Goal: Task Accomplishment & Management: Complete application form

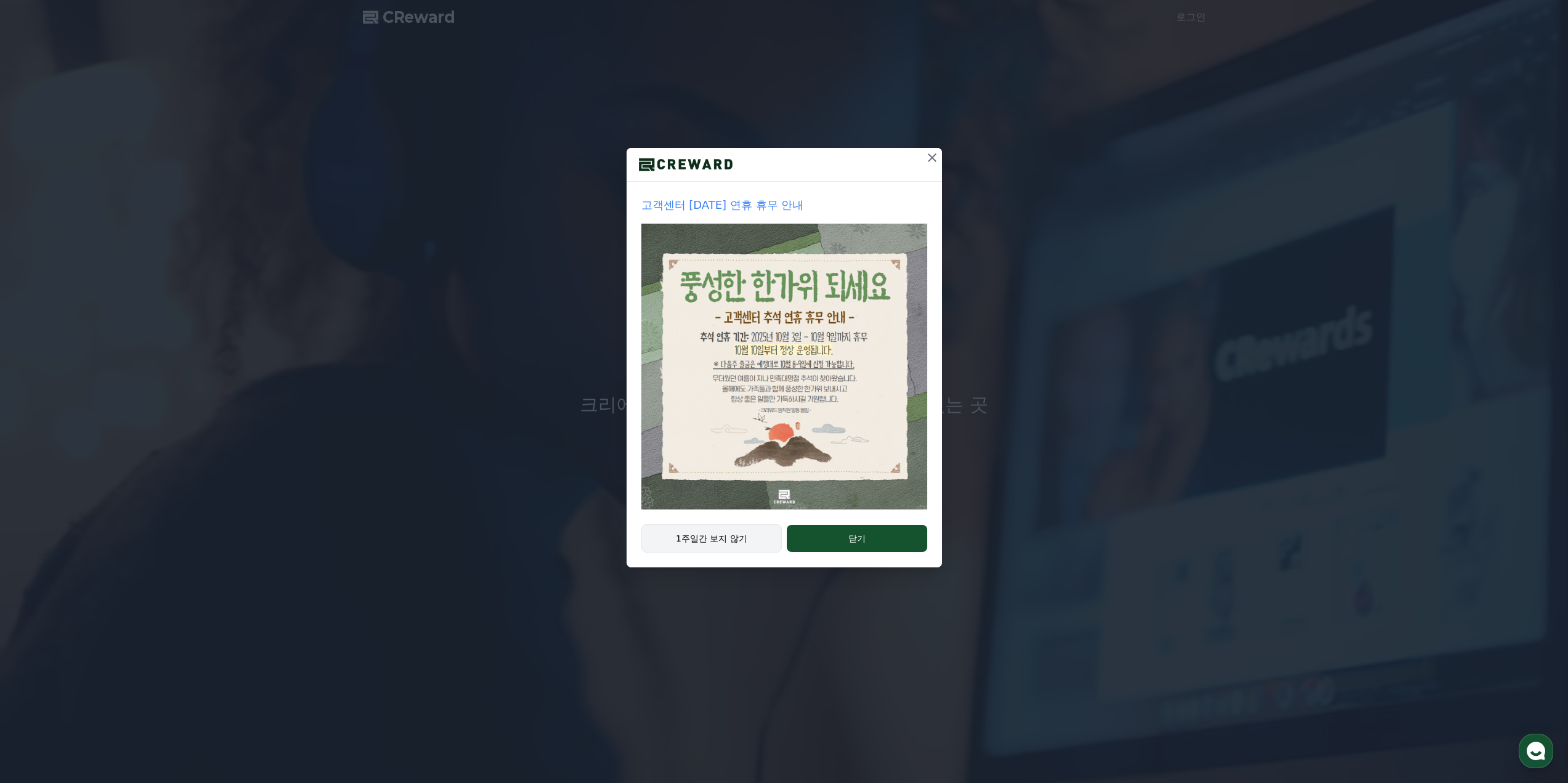
click at [718, 545] on button "1주일간 보지 않기" at bounding box center [712, 539] width 141 height 28
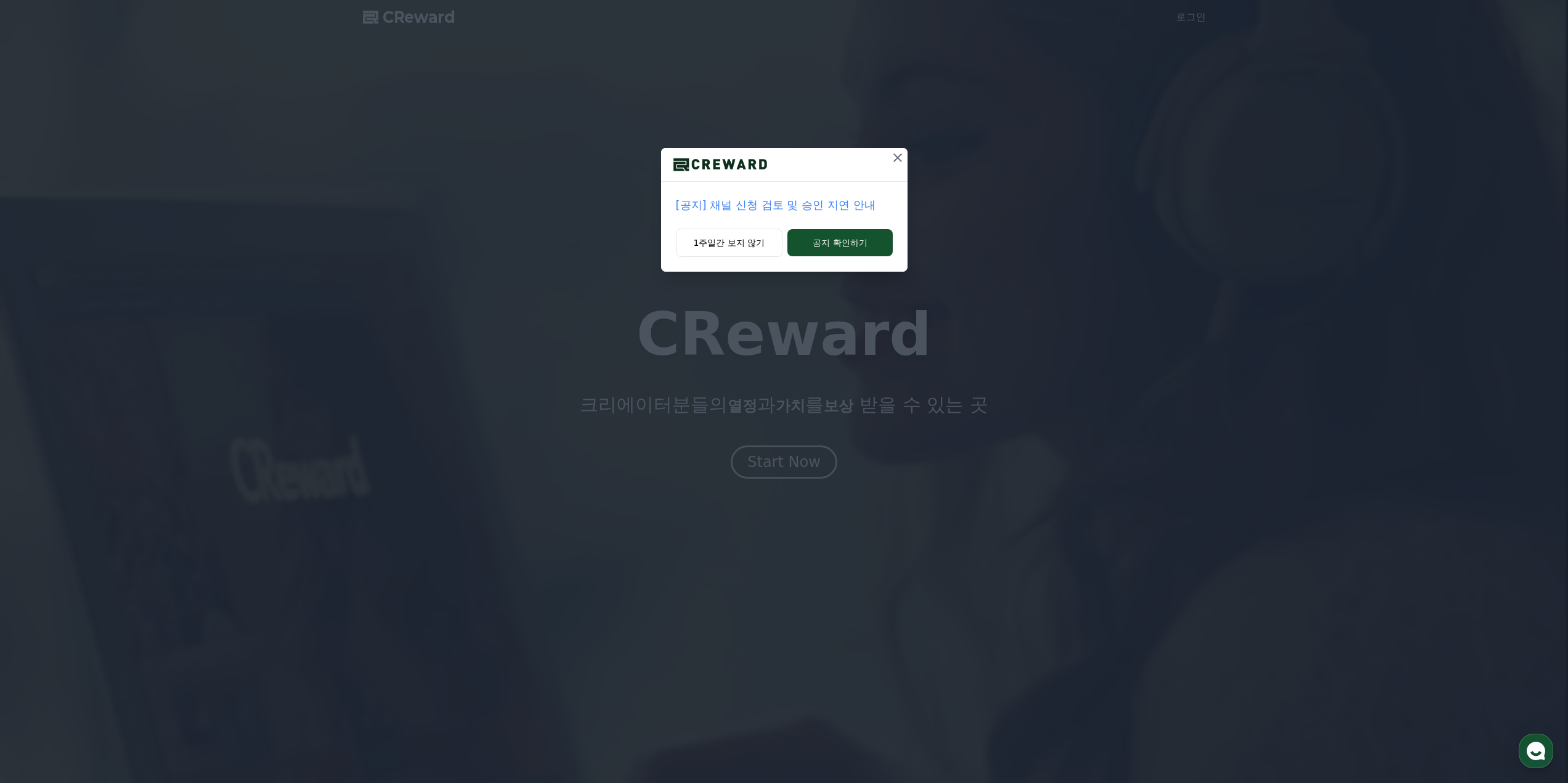
click at [863, 209] on p "[공지] 채널 신청 검토 및 승인 지연 안내" at bounding box center [784, 205] width 217 height 17
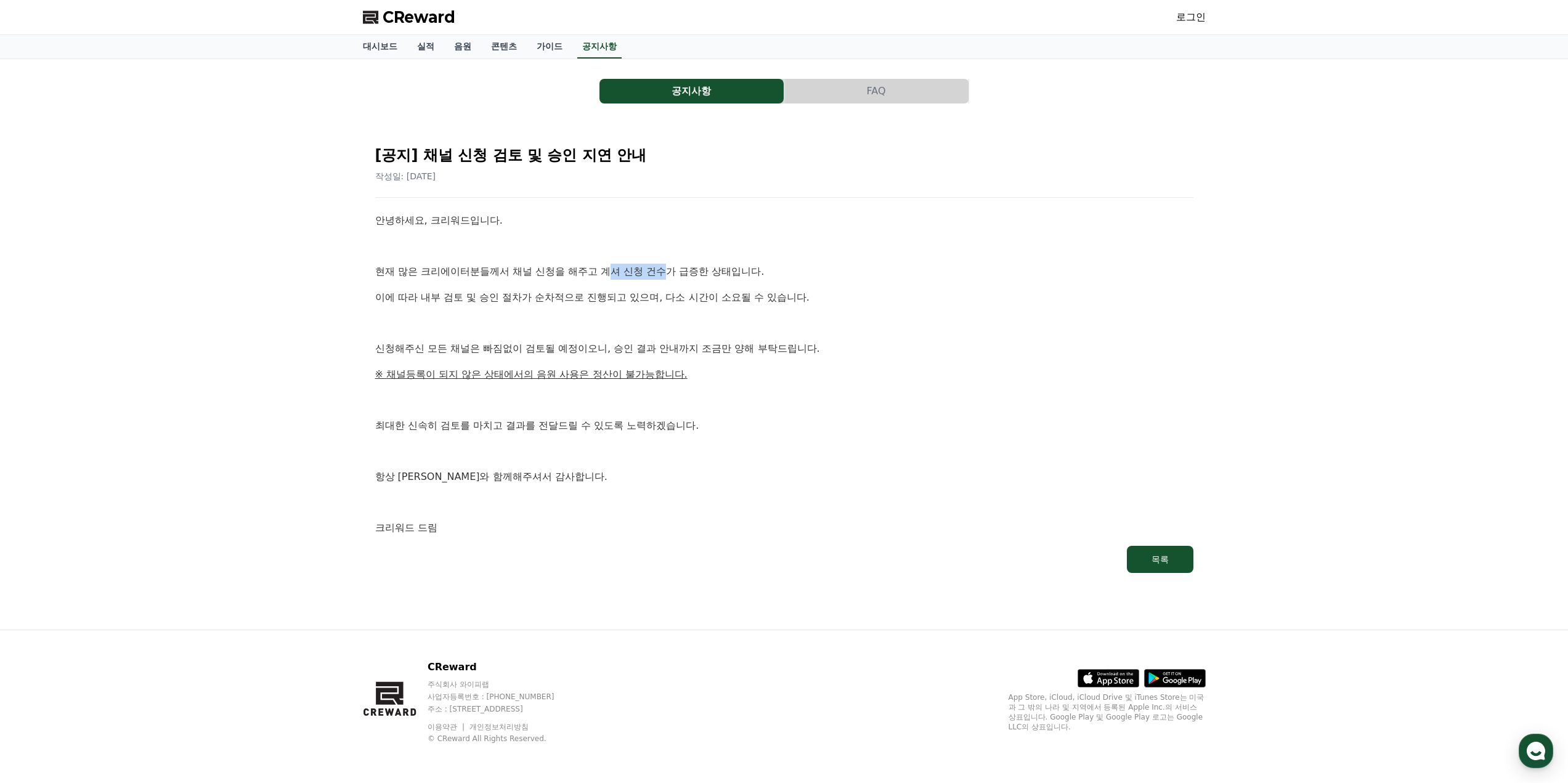
drag, startPoint x: 610, startPoint y: 268, endPoint x: 670, endPoint y: 285, distance: 62.4
click at [678, 276] on p "현재 많은 크리에이터분들께서 채널 신청을 해주고 계셔 신청 건수가 급증한 상태입니다." at bounding box center [784, 272] width 818 height 16
click at [666, 305] on p "이에 따라 내부 검토 및 승인 절차가 순차적으로 진행되고 있으며, 다소 시간이 소요될 수 있습니다." at bounding box center [784, 297] width 818 height 16
drag, startPoint x: 697, startPoint y: 305, endPoint x: 790, endPoint y: 298, distance: 93.3
click at [790, 298] on p "이에 따라 내부 검토 및 승인 절차가 순차적으로 진행되고 있으며, 다소 시간이 소요될 수 있습니다." at bounding box center [784, 297] width 818 height 16
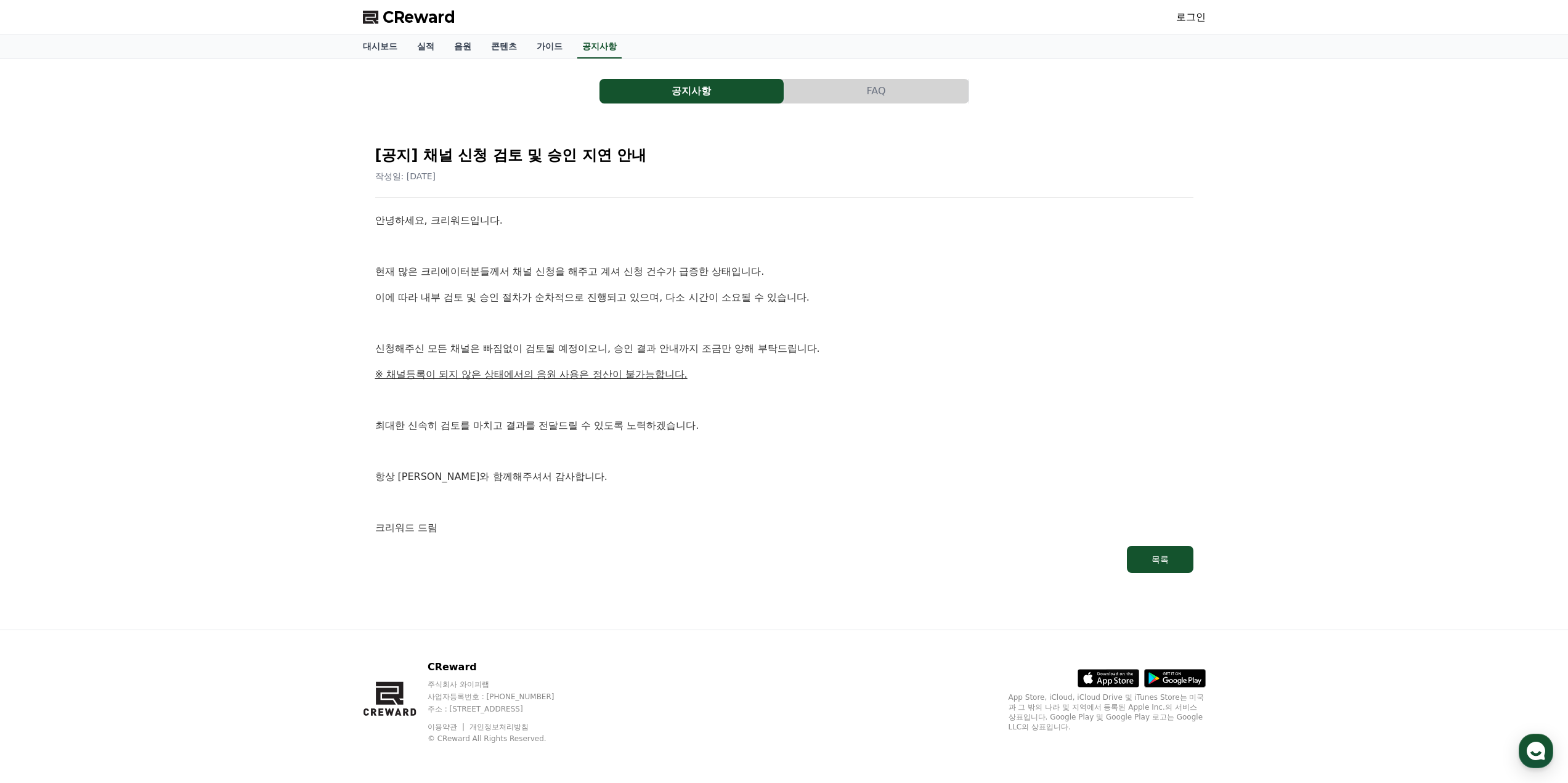
click at [816, 296] on p "이에 따라 내부 검토 및 승인 절차가 순차적으로 진행되고 있으며, 다소 시간이 소요될 수 있습니다." at bounding box center [784, 297] width 818 height 16
drag, startPoint x: 571, startPoint y: 364, endPoint x: 674, endPoint y: 357, distance: 103.2
click at [674, 357] on div "안녕하세요, 크리워드입니다. 현재 많은 크리에이터분들께서 채널 신청을 해주고 계셔 신청 건수가 급증한 상태입니다. 이에 따라 내부 검토 및 승…" at bounding box center [784, 374] width 818 height 323
click at [780, 352] on p "신청해주신 모든 채널은 빠짐없이 검토될 예정이오니, 승인 결과 안내까지 조금만 양해 부탁드립니다." at bounding box center [784, 349] width 818 height 16
click at [674, 426] on p "최대한 신속히 검토를 마치고 결과를 전달드릴 수 있도록 노력하겠습니다." at bounding box center [784, 426] width 818 height 16
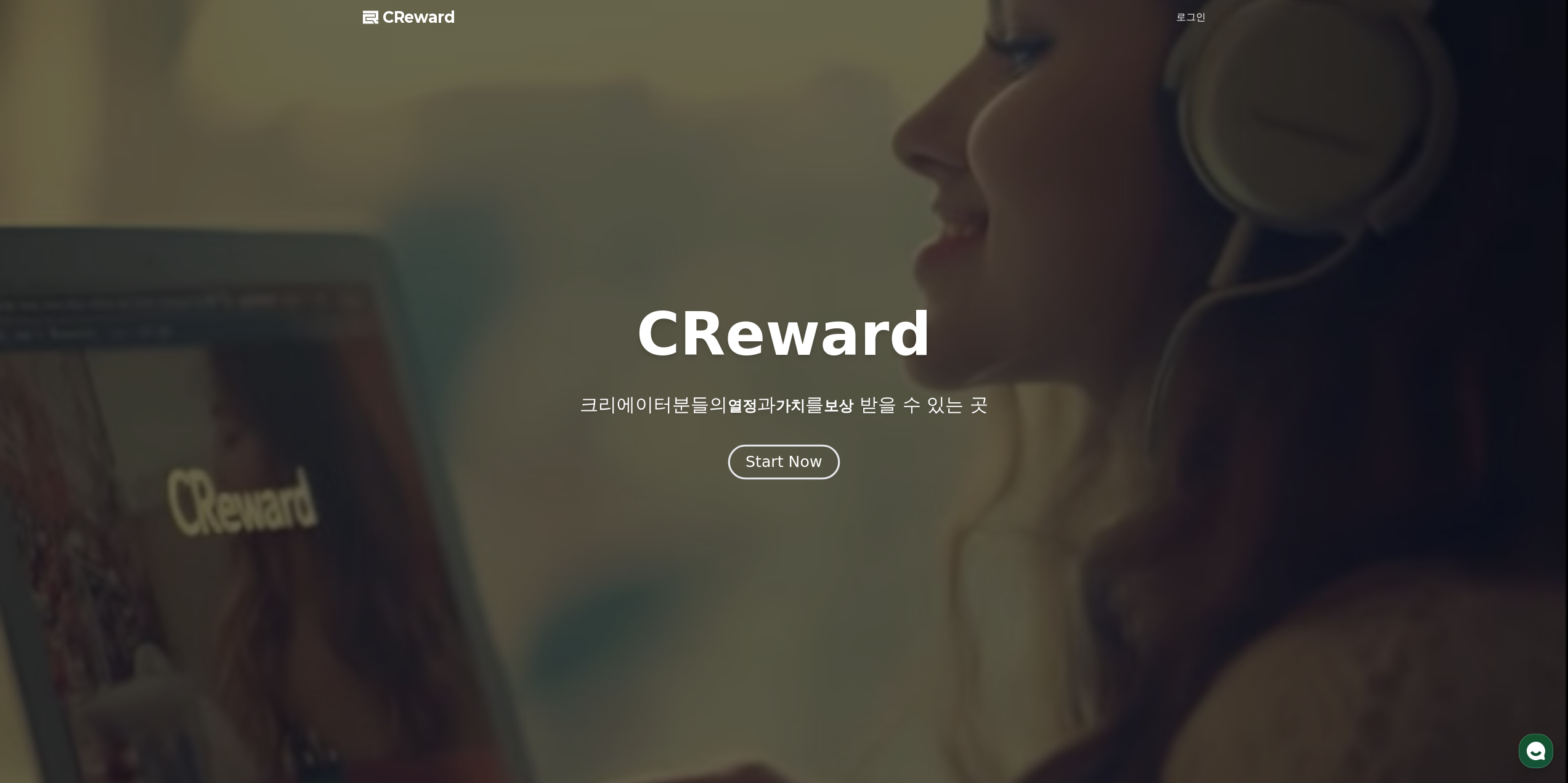
click at [804, 471] on div "Start Now" at bounding box center [783, 462] width 76 height 21
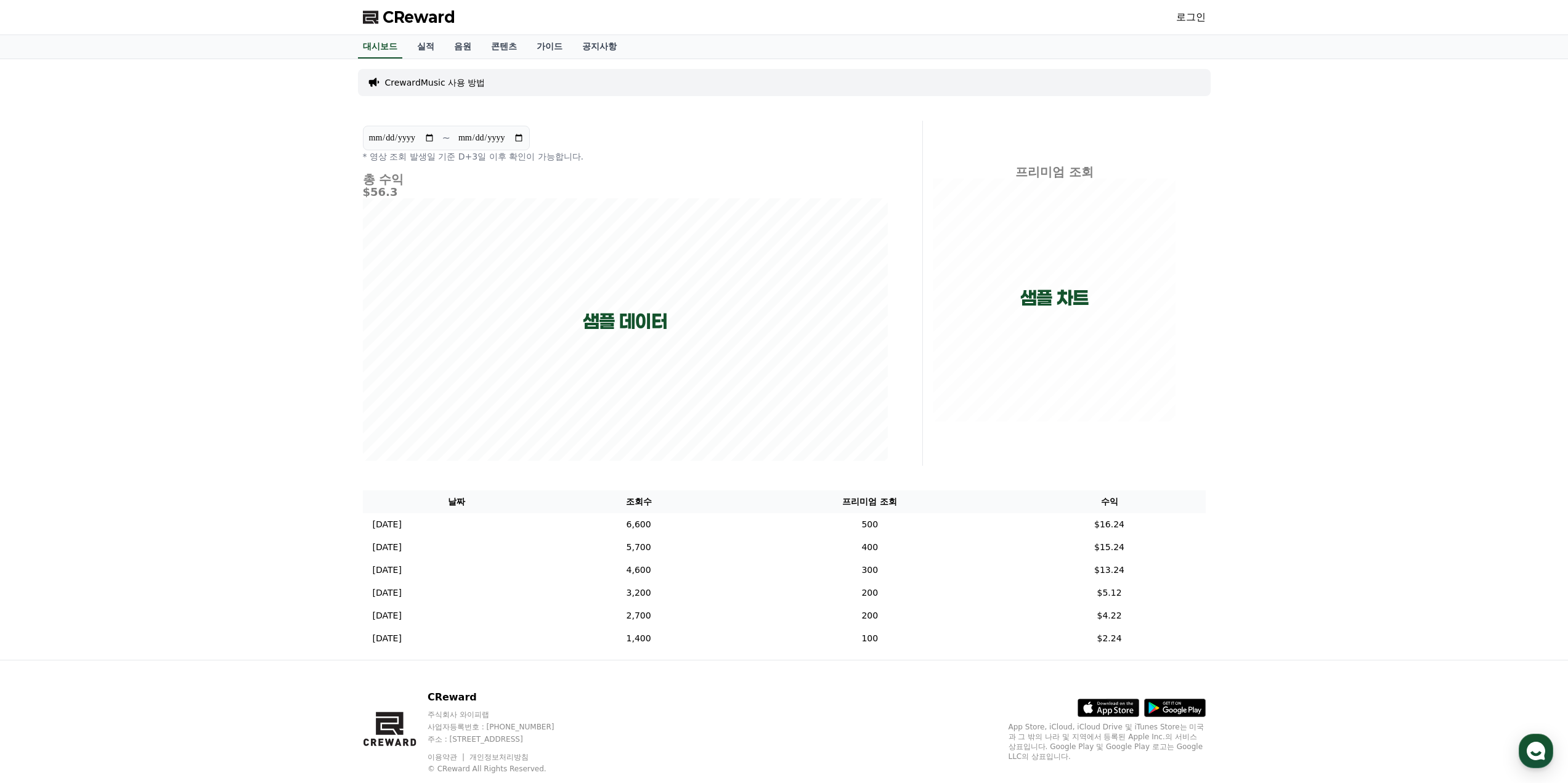
drag, startPoint x: 1475, startPoint y: 0, endPoint x: 1481, endPoint y: 48, distance: 48.4
click at [1481, 48] on div "대시보드 실적 음원 콘텐츠 가이드 공지사항" at bounding box center [784, 47] width 1568 height 24
click at [1455, 115] on div "**********" at bounding box center [784, 359] width 1568 height 601
click at [1205, 29] on div "CReward 로그인" at bounding box center [784, 17] width 862 height 35
click at [1201, 22] on link "로그인" at bounding box center [1190, 17] width 29 height 15
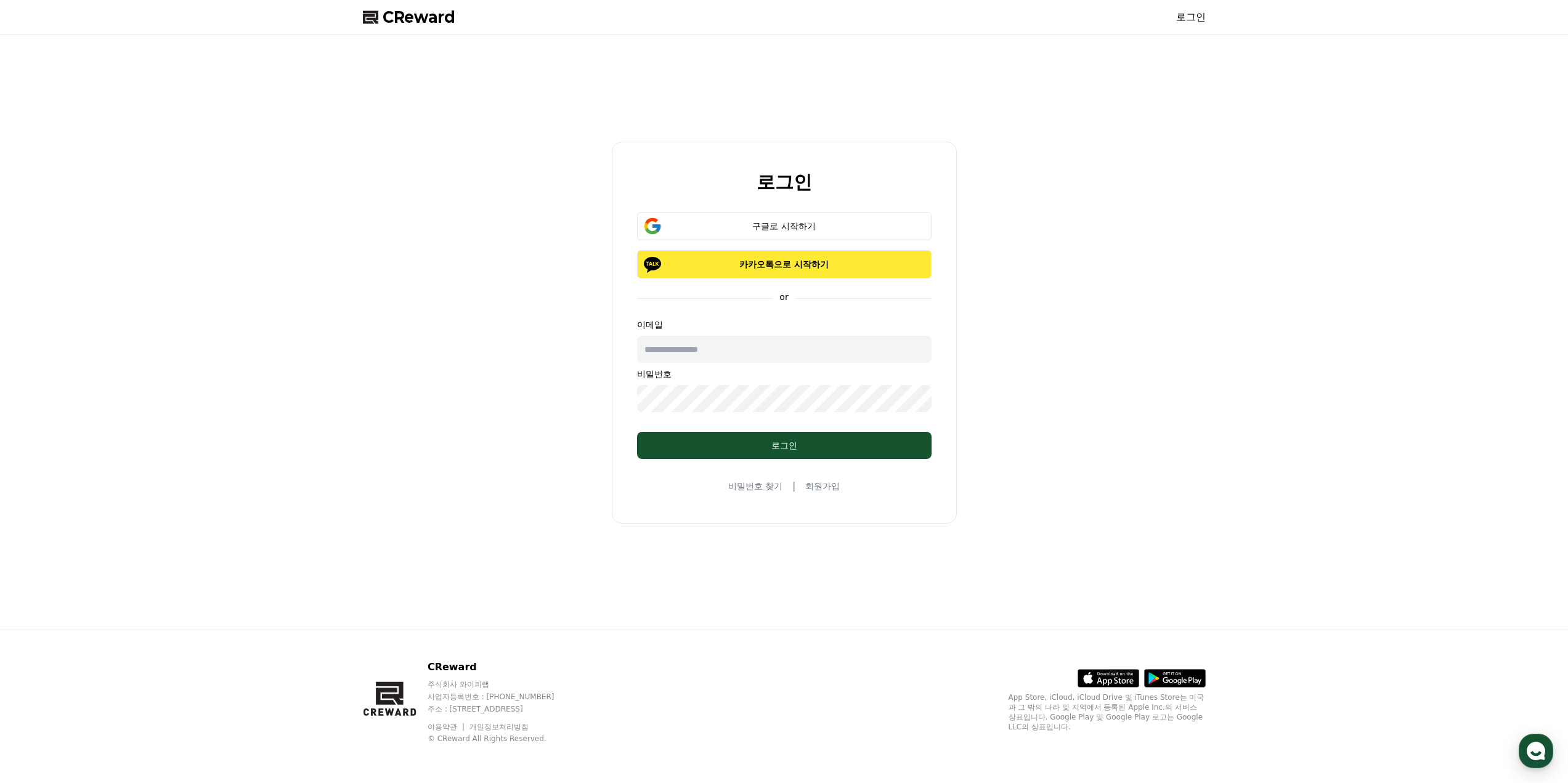
click at [757, 263] on p "카카오톡으로 시작하기" at bounding box center [784, 264] width 258 height 12
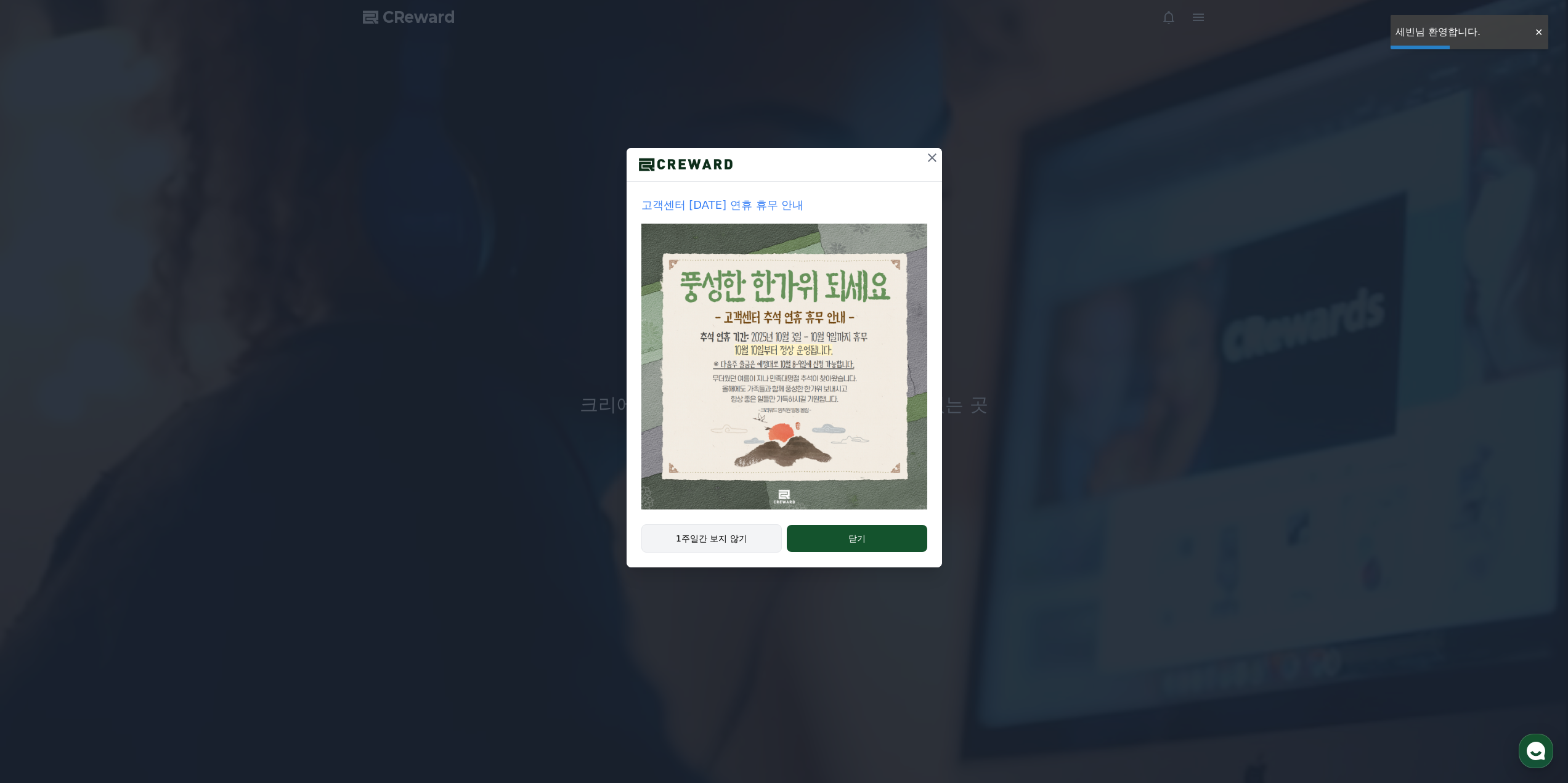
click at [698, 542] on button "1주일간 보지 않기" at bounding box center [712, 539] width 141 height 28
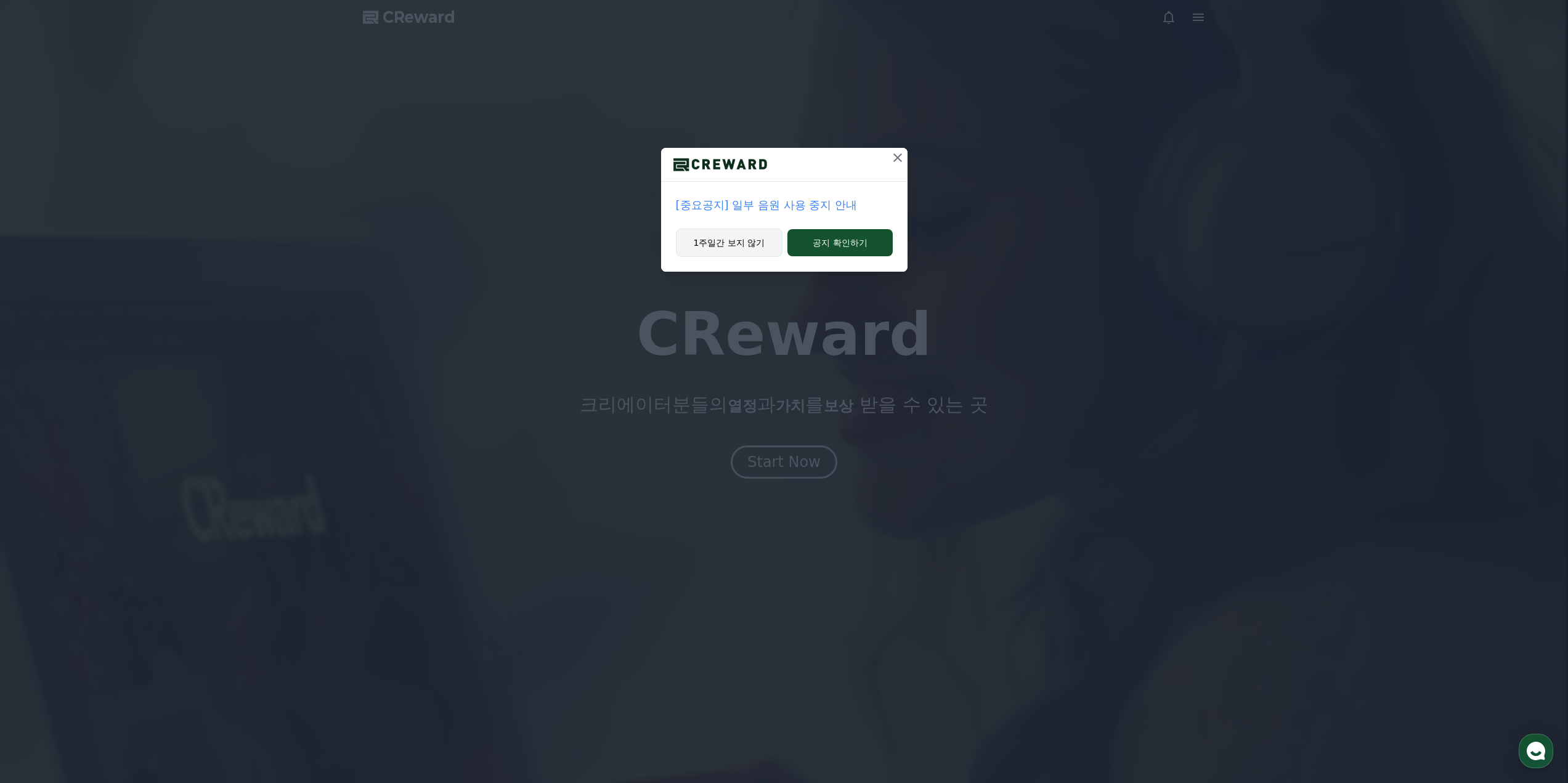
click at [750, 232] on button "1주일간 보지 않기" at bounding box center [729, 243] width 107 height 28
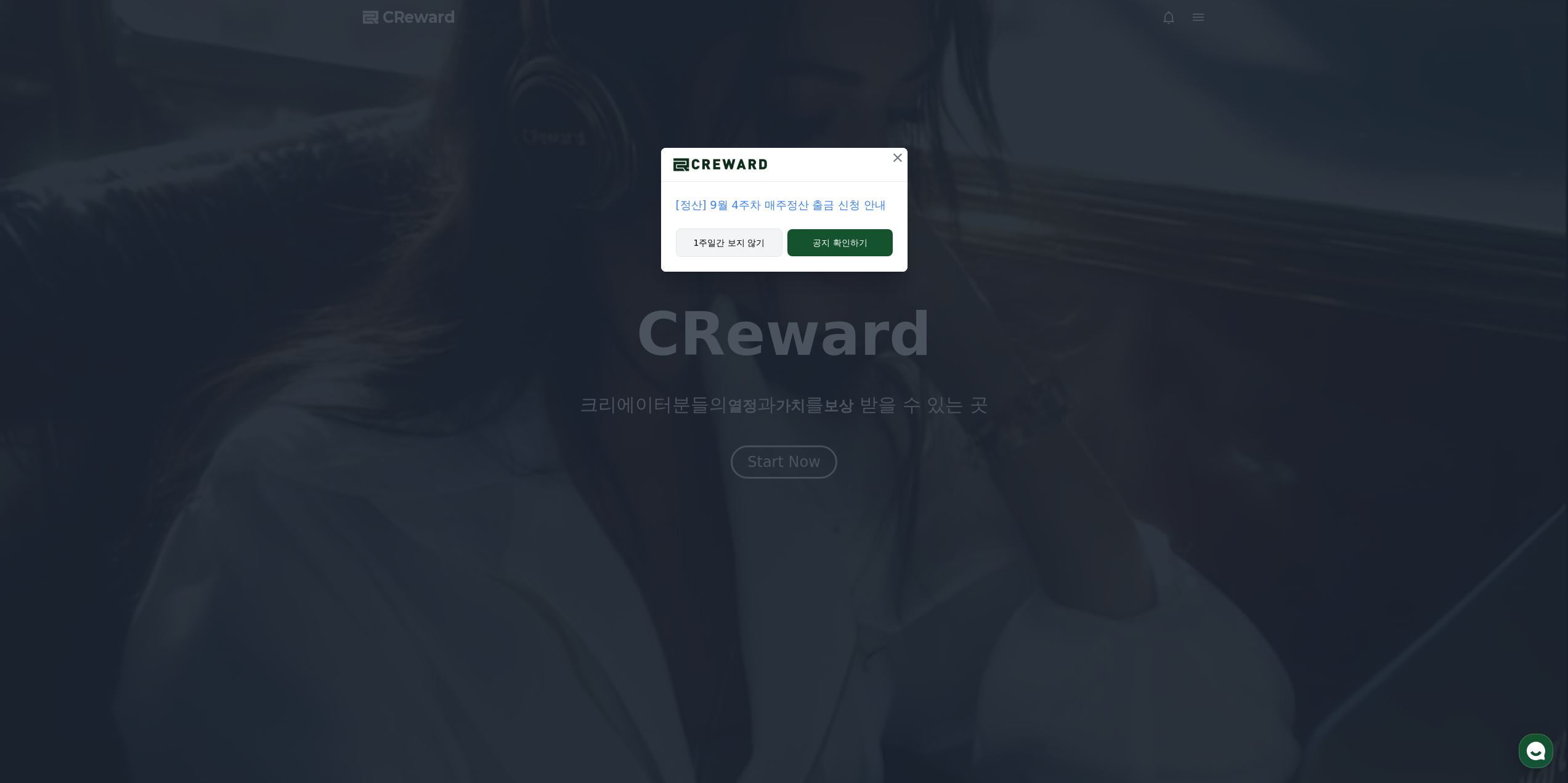
click at [762, 243] on button "1주일간 보지 않기" at bounding box center [729, 243] width 107 height 28
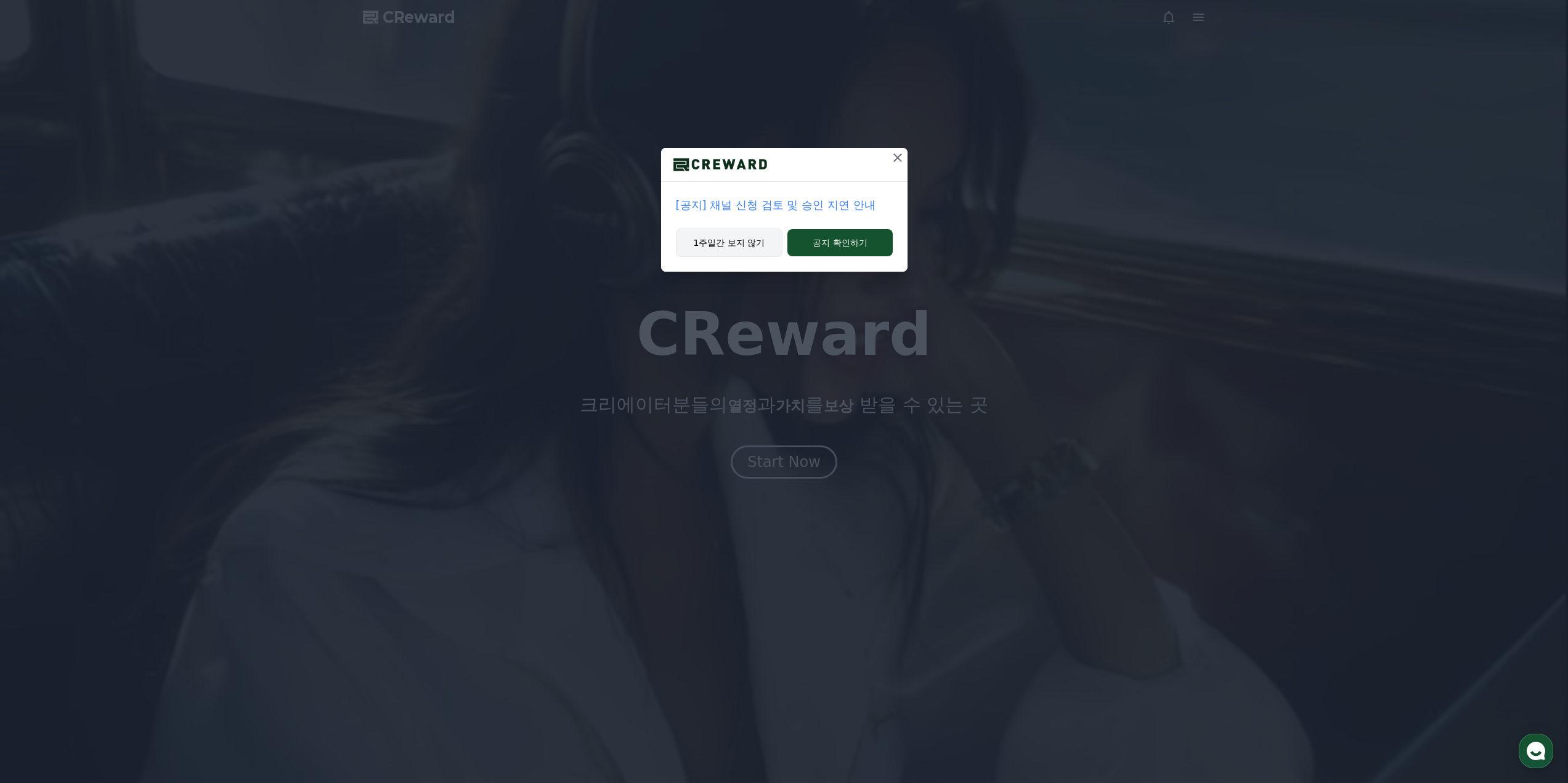
click at [762, 243] on button "1주일간 보지 않기" at bounding box center [729, 243] width 107 height 28
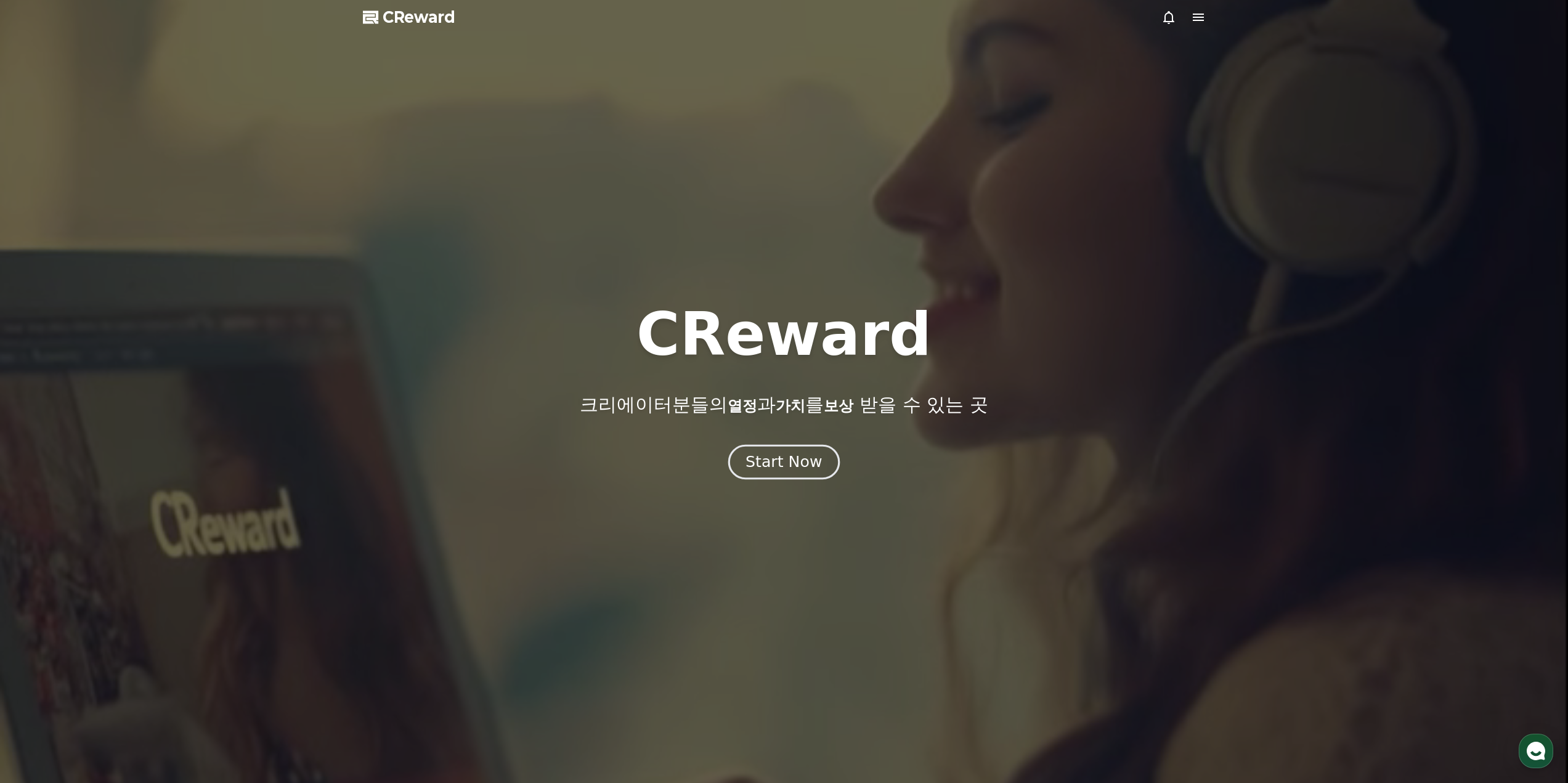
click at [763, 450] on button "Start Now" at bounding box center [784, 462] width 112 height 35
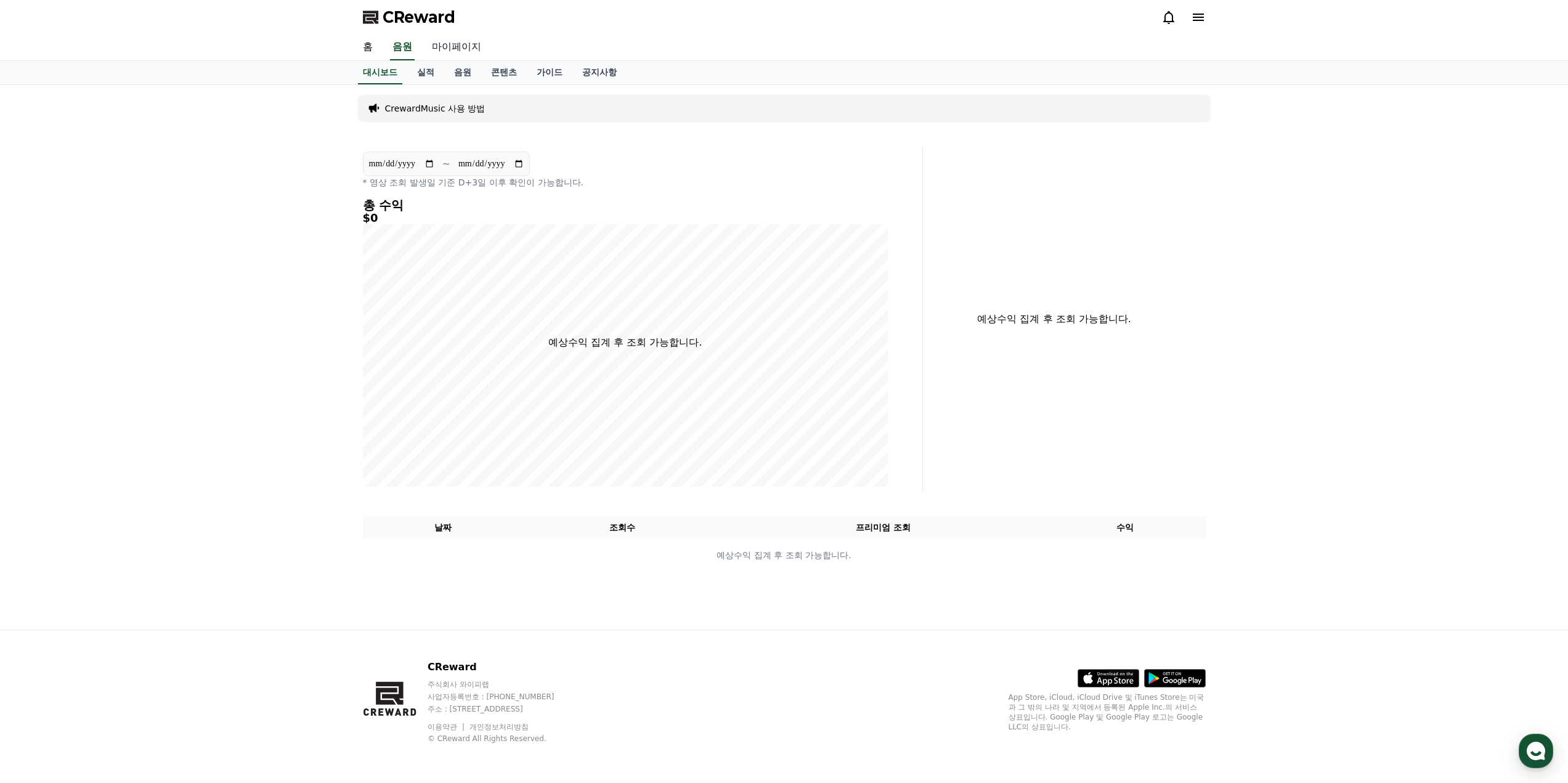
click at [457, 42] on link "마이페이지" at bounding box center [456, 48] width 69 height 26
select select "**********"
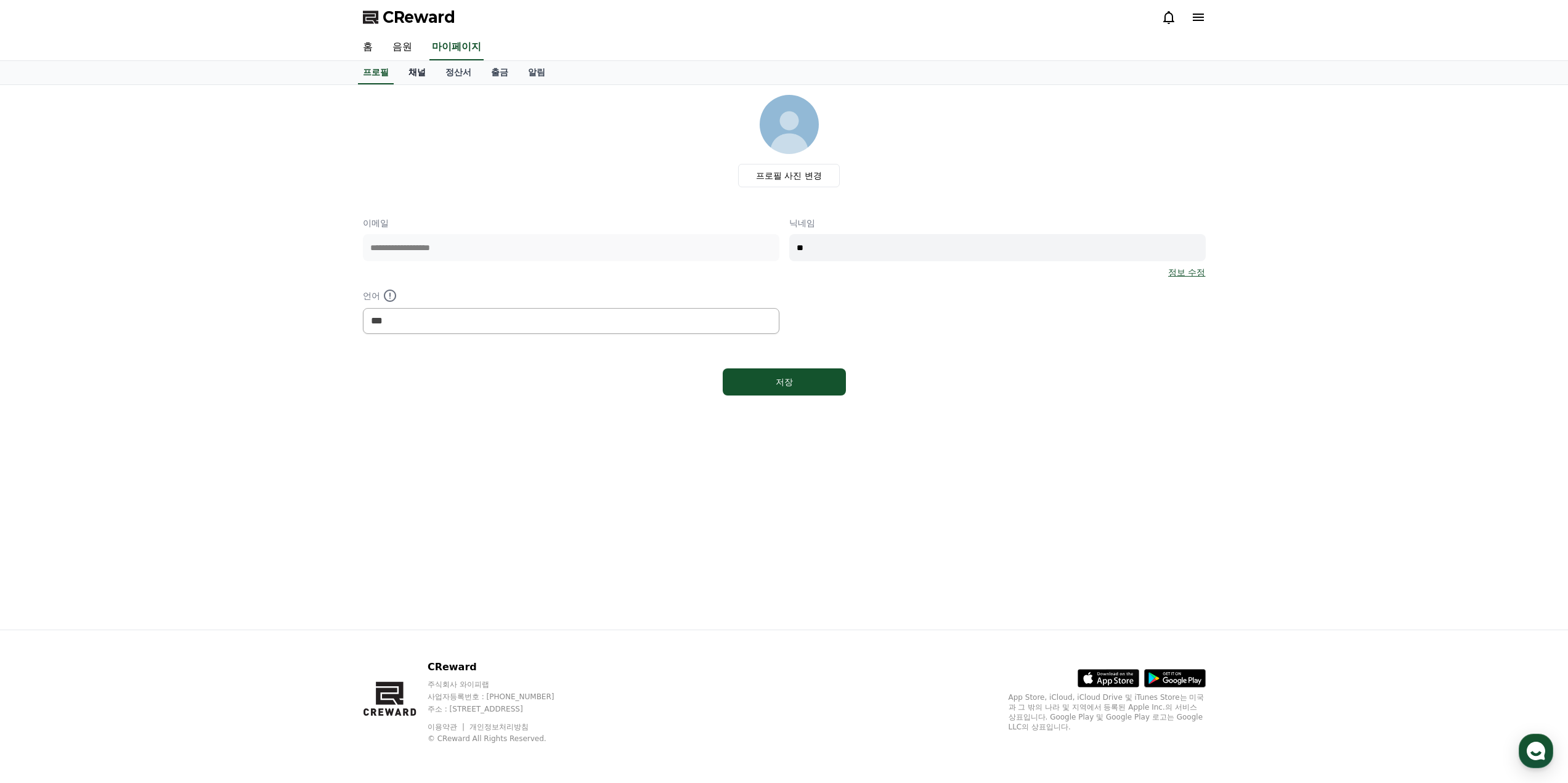
click at [426, 78] on link "채널" at bounding box center [416, 72] width 37 height 23
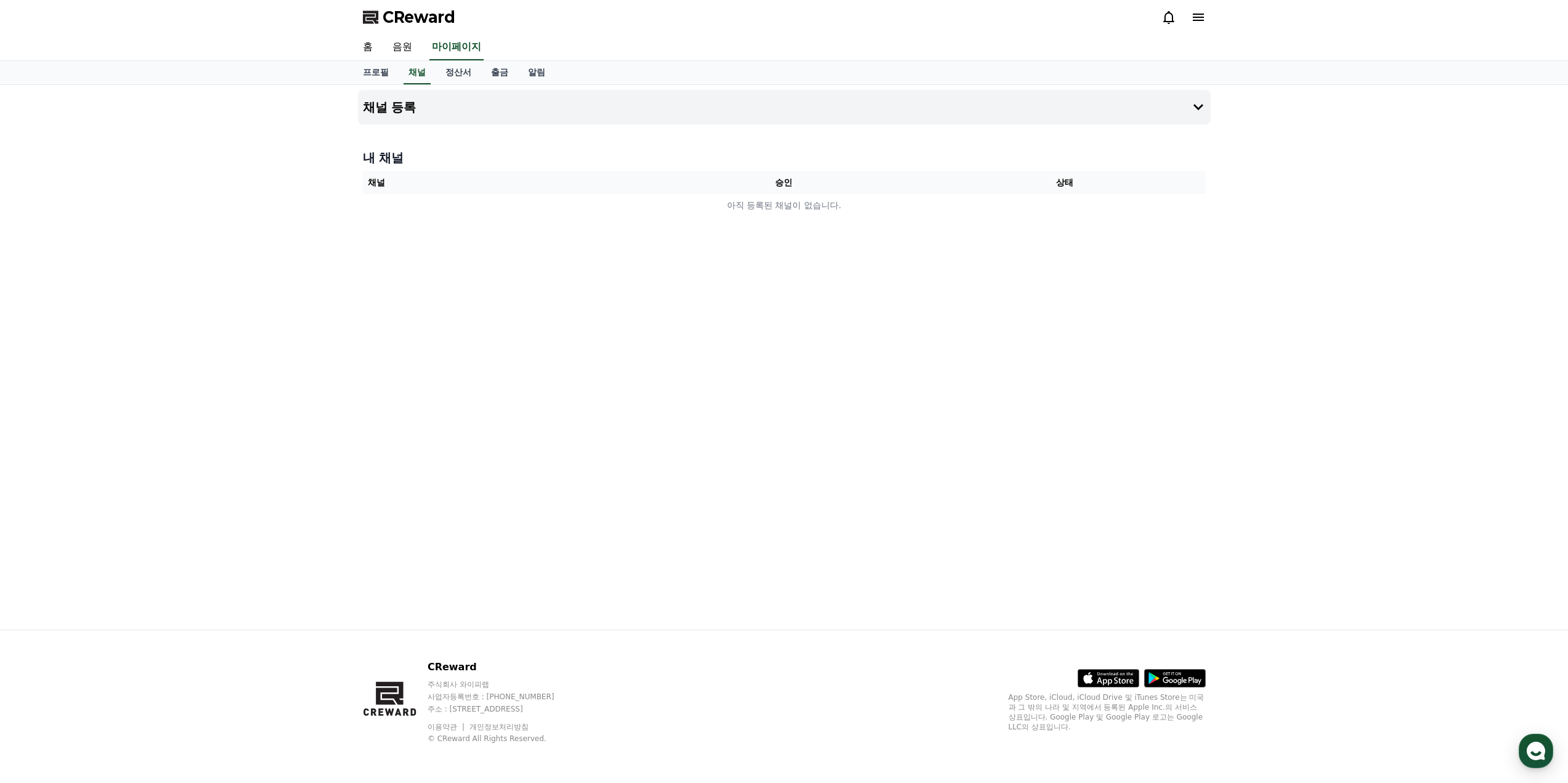
click at [550, 86] on div "채널 등록 내 채널 채널 승인 상태 아직 등록된 채널이 없습니다." at bounding box center [784, 357] width 862 height 545
click at [1204, 95] on button "채널 등록" at bounding box center [784, 107] width 852 height 35
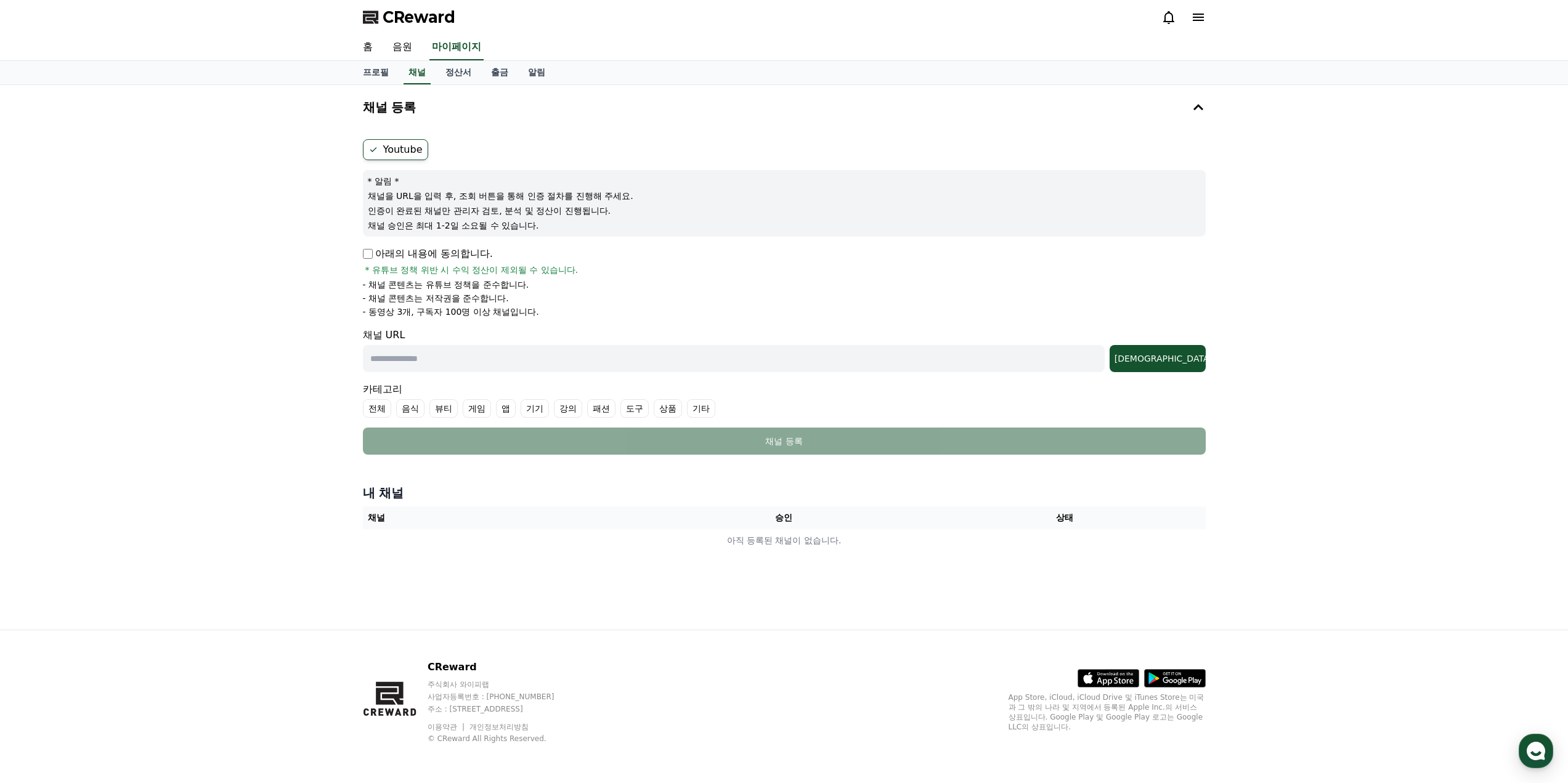
click at [367, 259] on p "아래의 내용에 동의합니다." at bounding box center [427, 254] width 130 height 15
click at [529, 363] on input "text" at bounding box center [733, 358] width 741 height 27
paste input "**********"
type input "**********"
drag, startPoint x: 530, startPoint y: 367, endPoint x: 292, endPoint y: 366, distance: 238.0
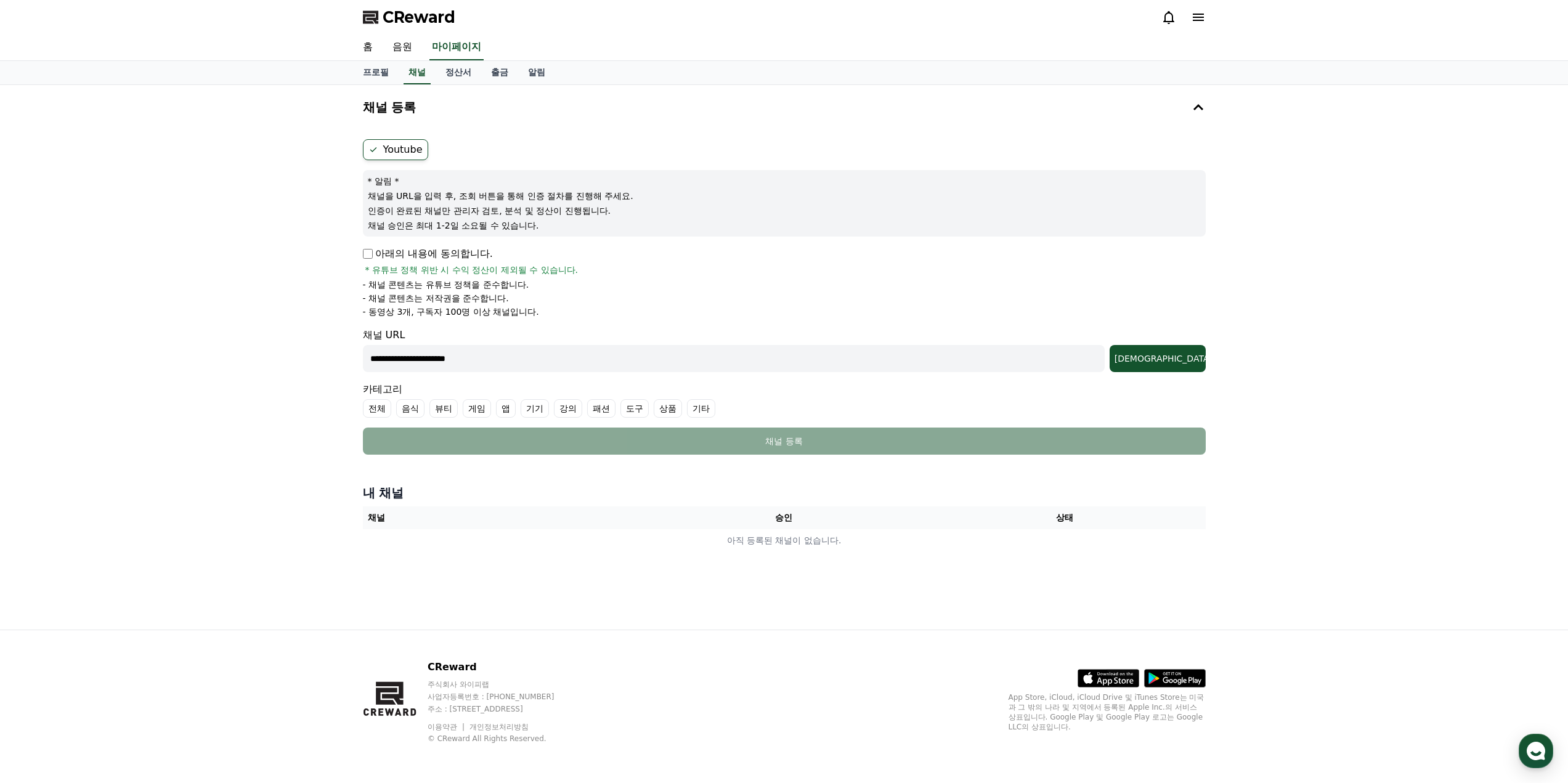
click at [292, 366] on div "**********" at bounding box center [784, 357] width 1568 height 545
click at [482, 353] on input "text" at bounding box center [733, 358] width 741 height 27
paste input "**********"
type input "**********"
click at [1171, 365] on button "조회" at bounding box center [1157, 358] width 96 height 27
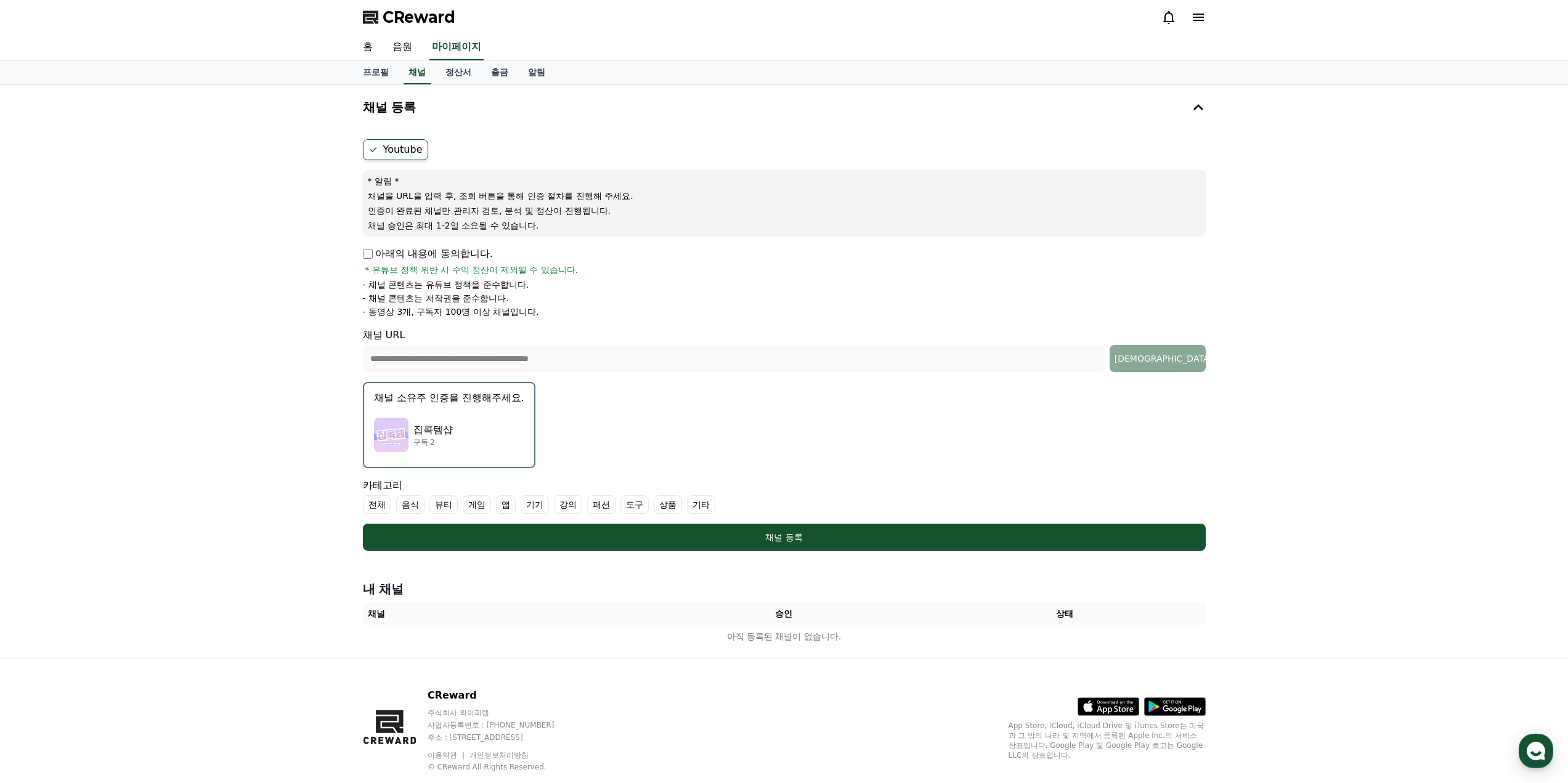
click at [474, 391] on p "채널 소유주 인증을 진행해주세요." at bounding box center [449, 399] width 150 height 15
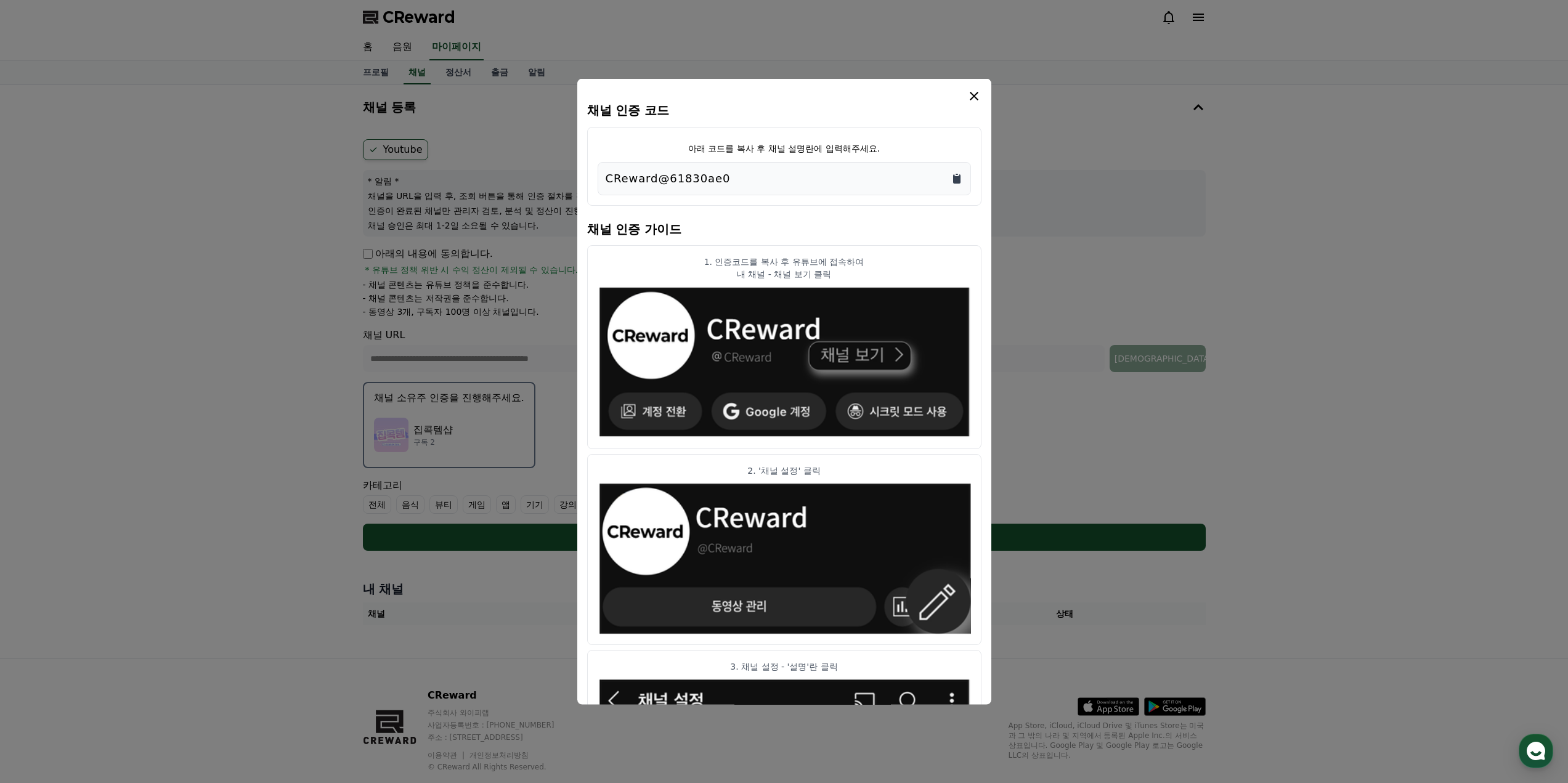
click at [956, 180] on icon "Copy to clipboard" at bounding box center [956, 179] width 8 height 9
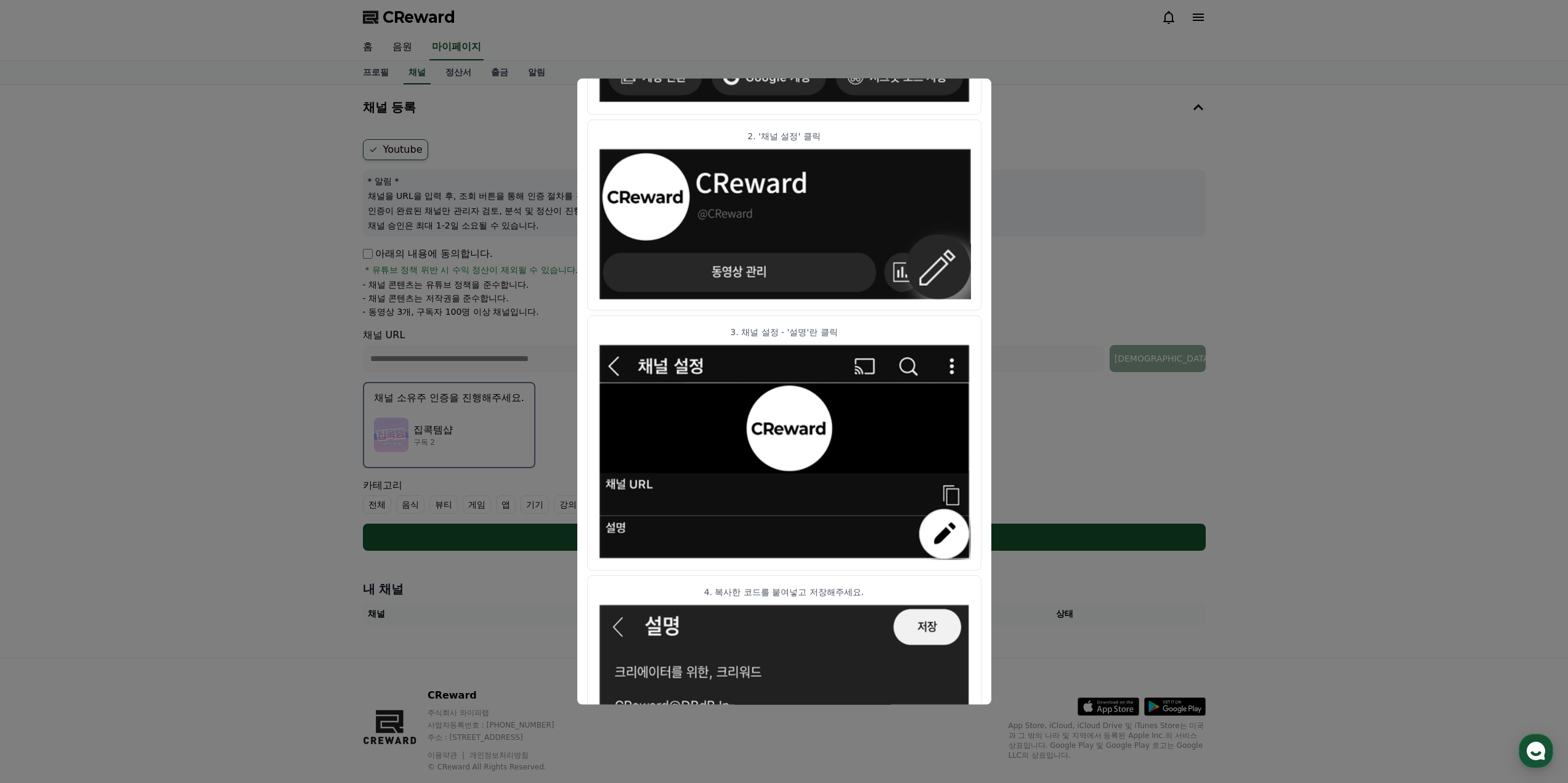
scroll to position [437, 0]
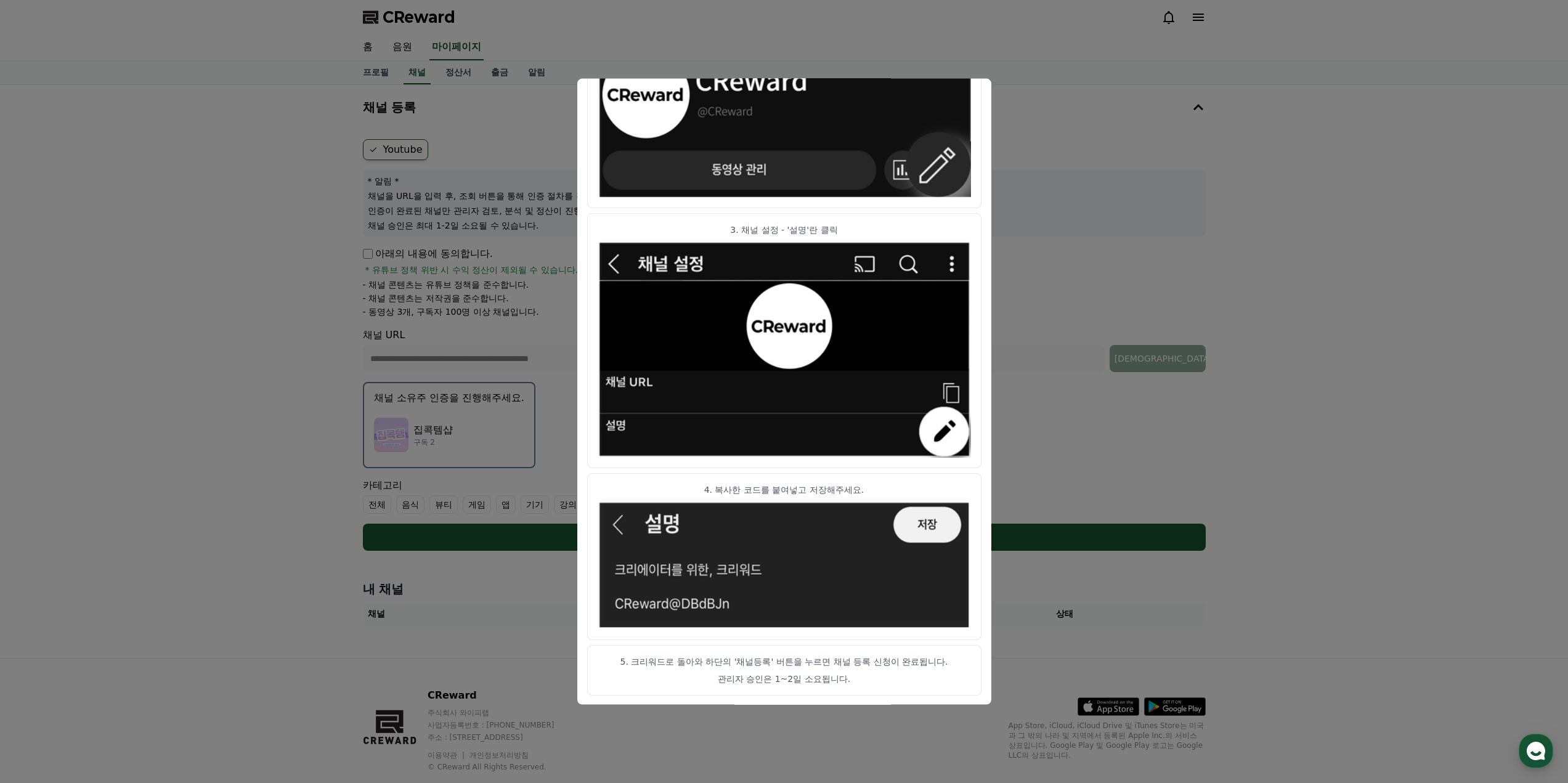
click at [1119, 372] on button "close modal" at bounding box center [784, 391] width 1568 height 783
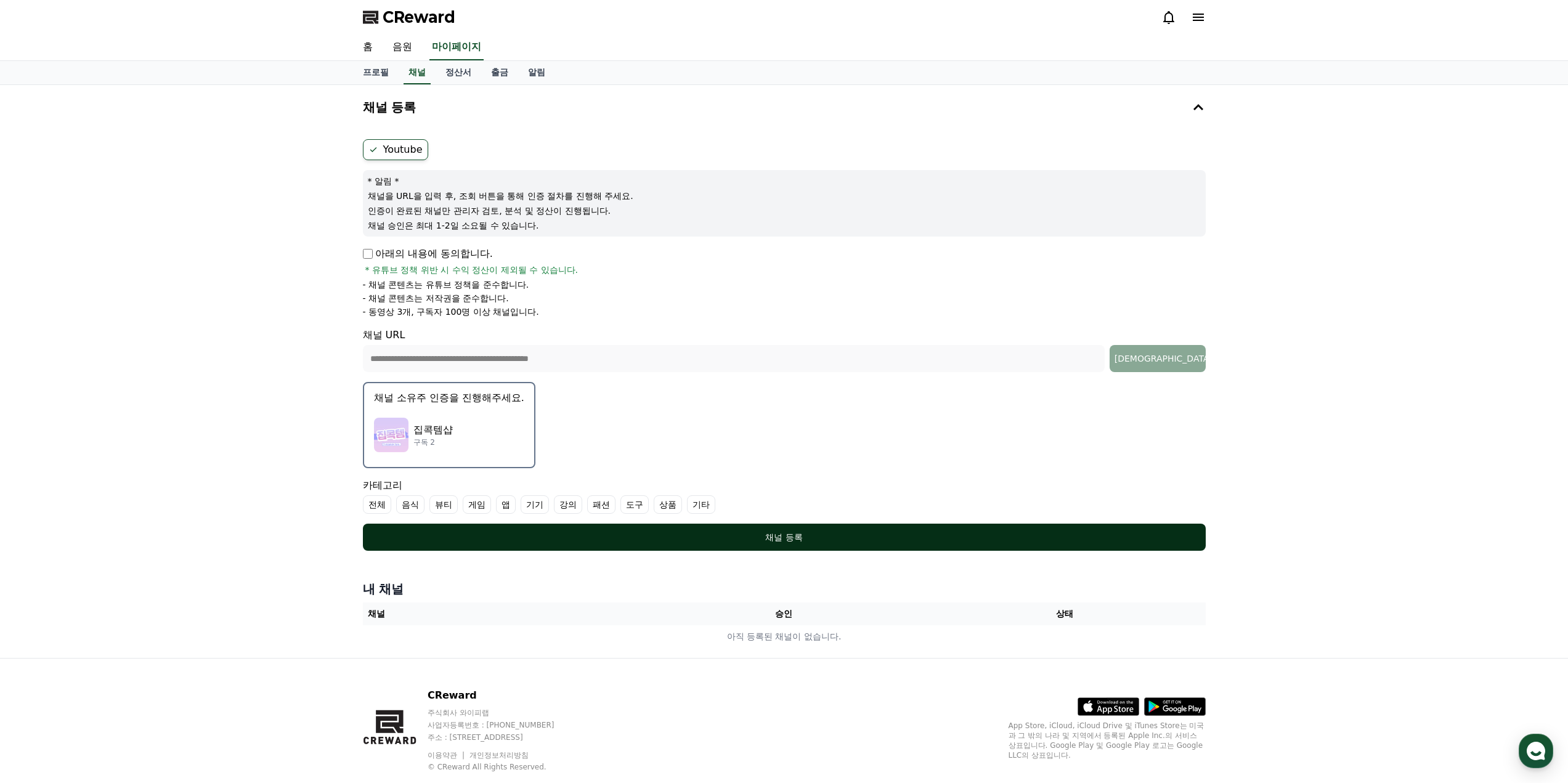
click at [788, 539] on div "채널 등록" at bounding box center [784, 537] width 793 height 12
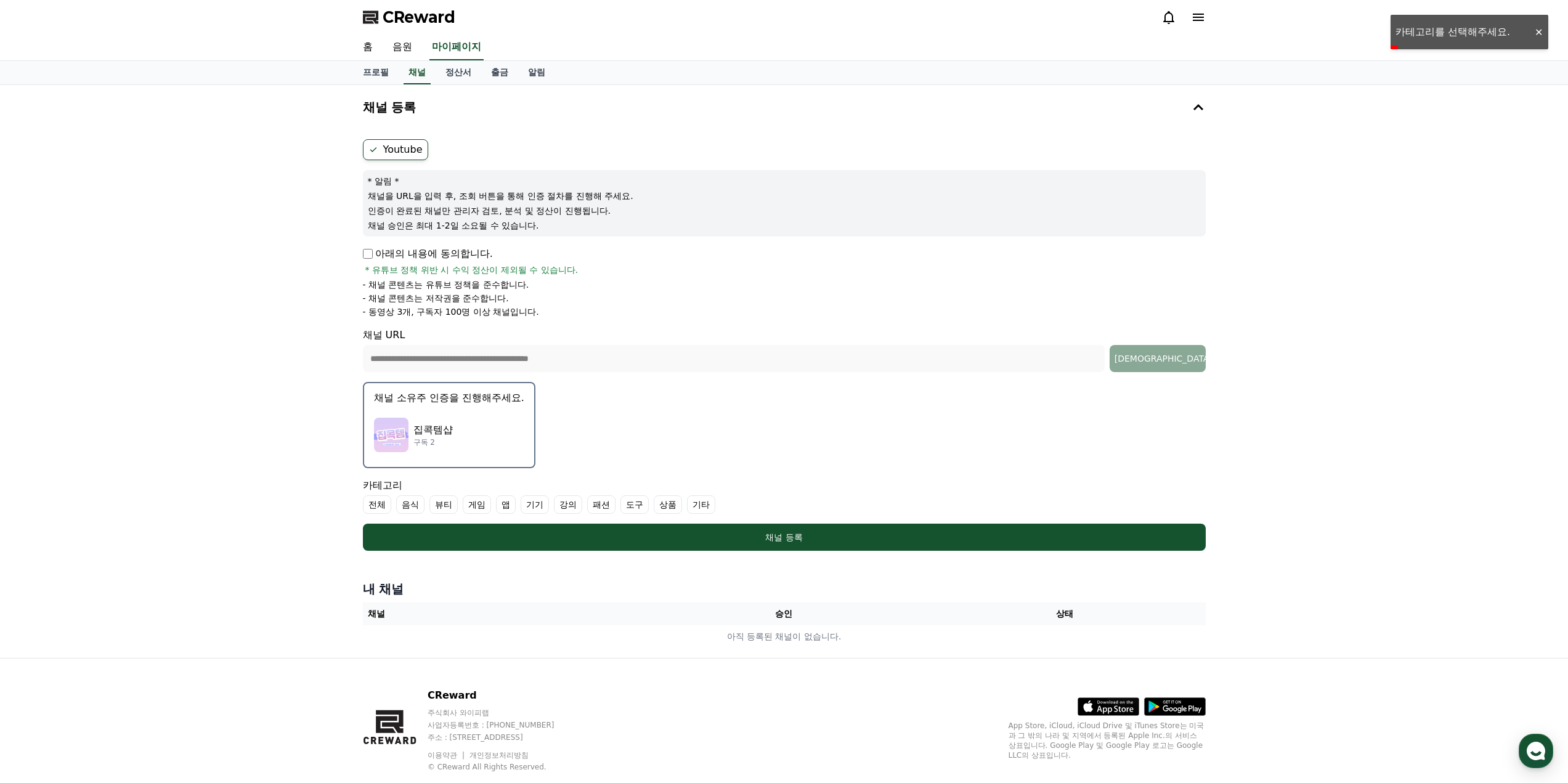
click at [384, 158] on label "Youtube" at bounding box center [395, 149] width 65 height 21
click at [372, 149] on icon at bounding box center [373, 149] width 9 height 9
click at [1368, 377] on div "**********" at bounding box center [784, 371] width 1568 height 573
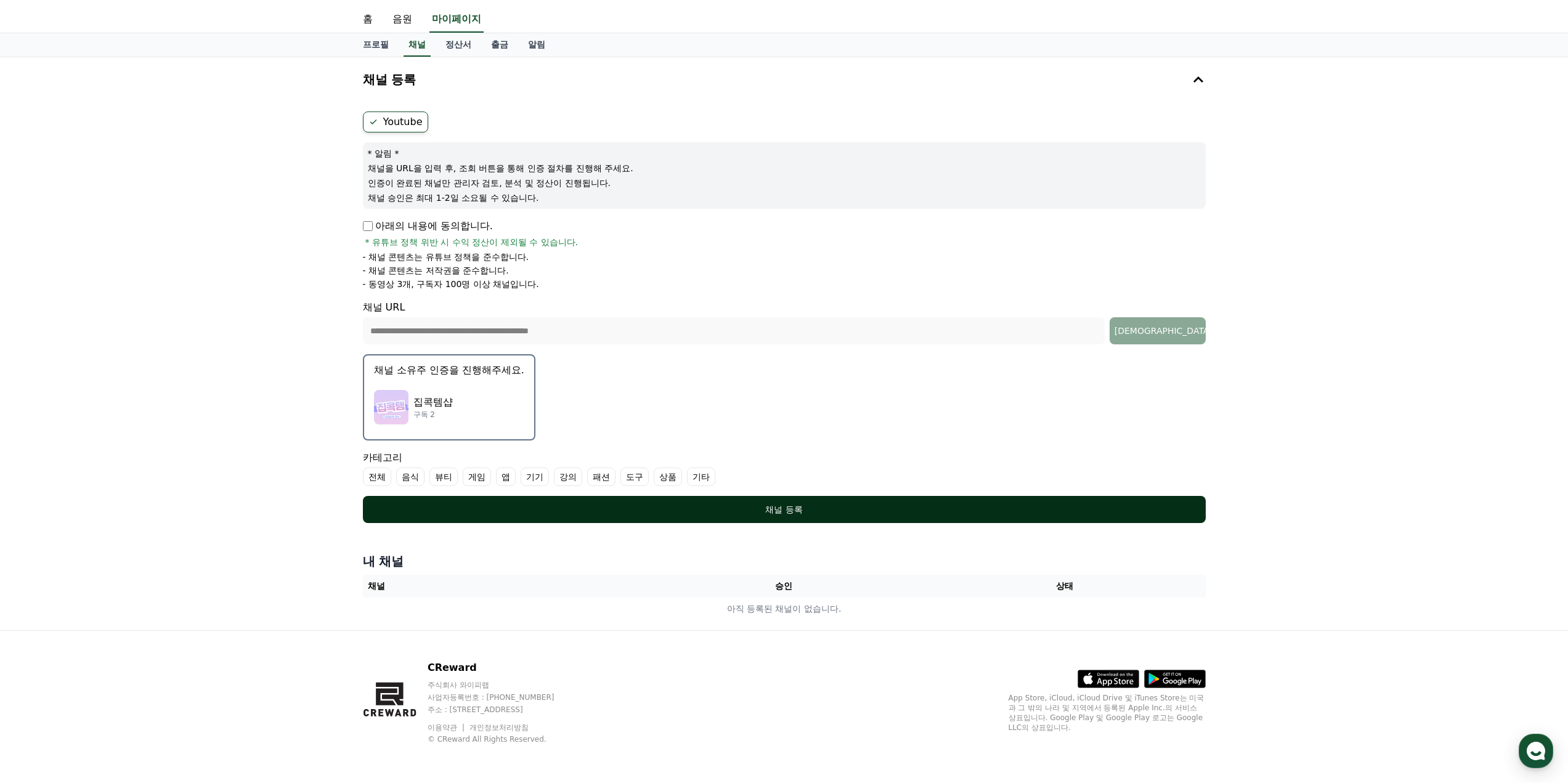
scroll to position [0, 0]
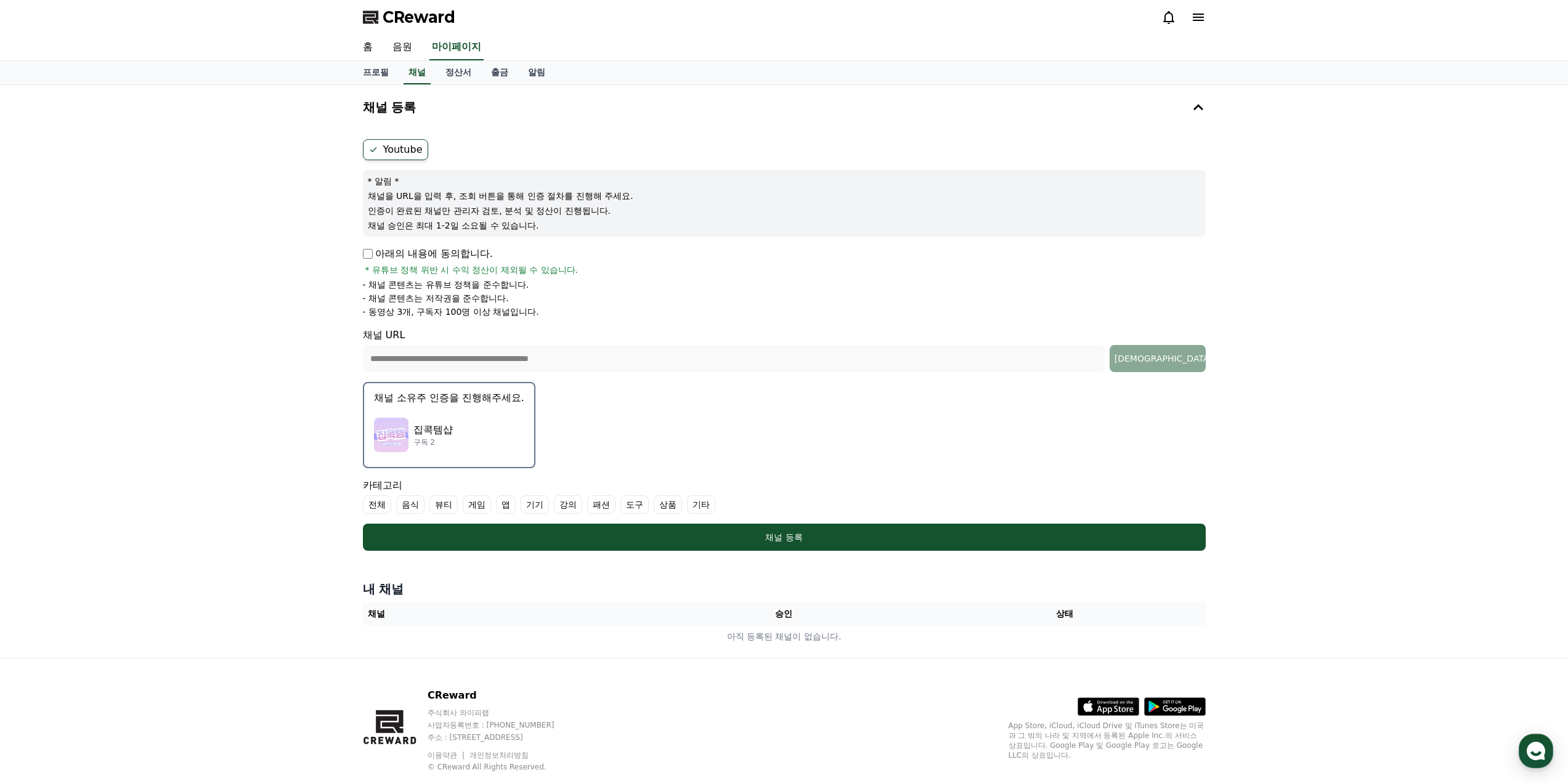
click at [444, 502] on label "뷰티" at bounding box center [443, 505] width 28 height 19
click at [620, 506] on label "패션" at bounding box center [616, 505] width 28 height 19
click at [693, 503] on label "상품" at bounding box center [697, 505] width 28 height 19
click at [615, 502] on icon at bounding box center [612, 505] width 9 height 9
click at [411, 507] on label "음식" at bounding box center [411, 505] width 28 height 19
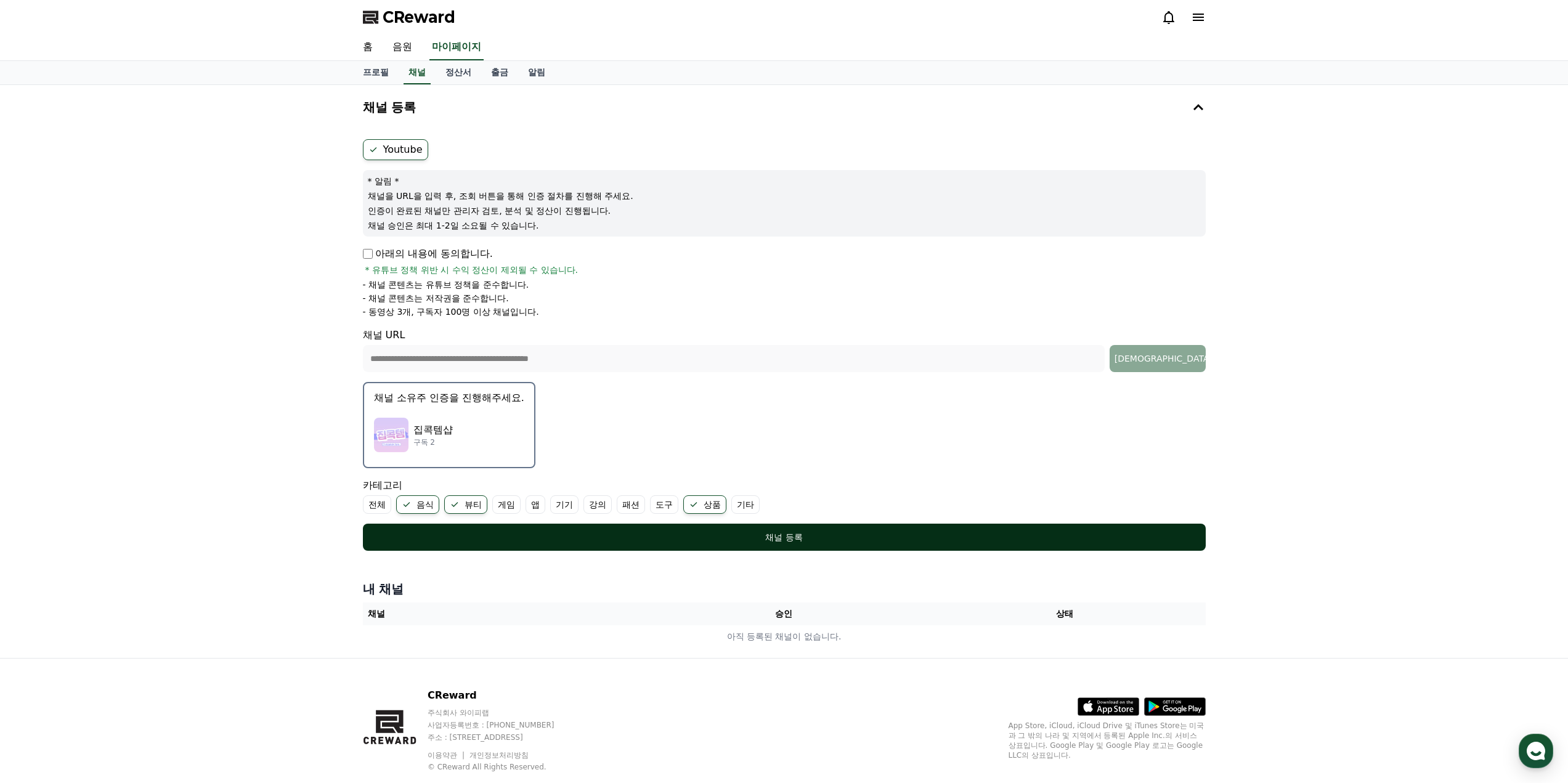
click at [729, 531] on button "채널 등록" at bounding box center [784, 537] width 843 height 27
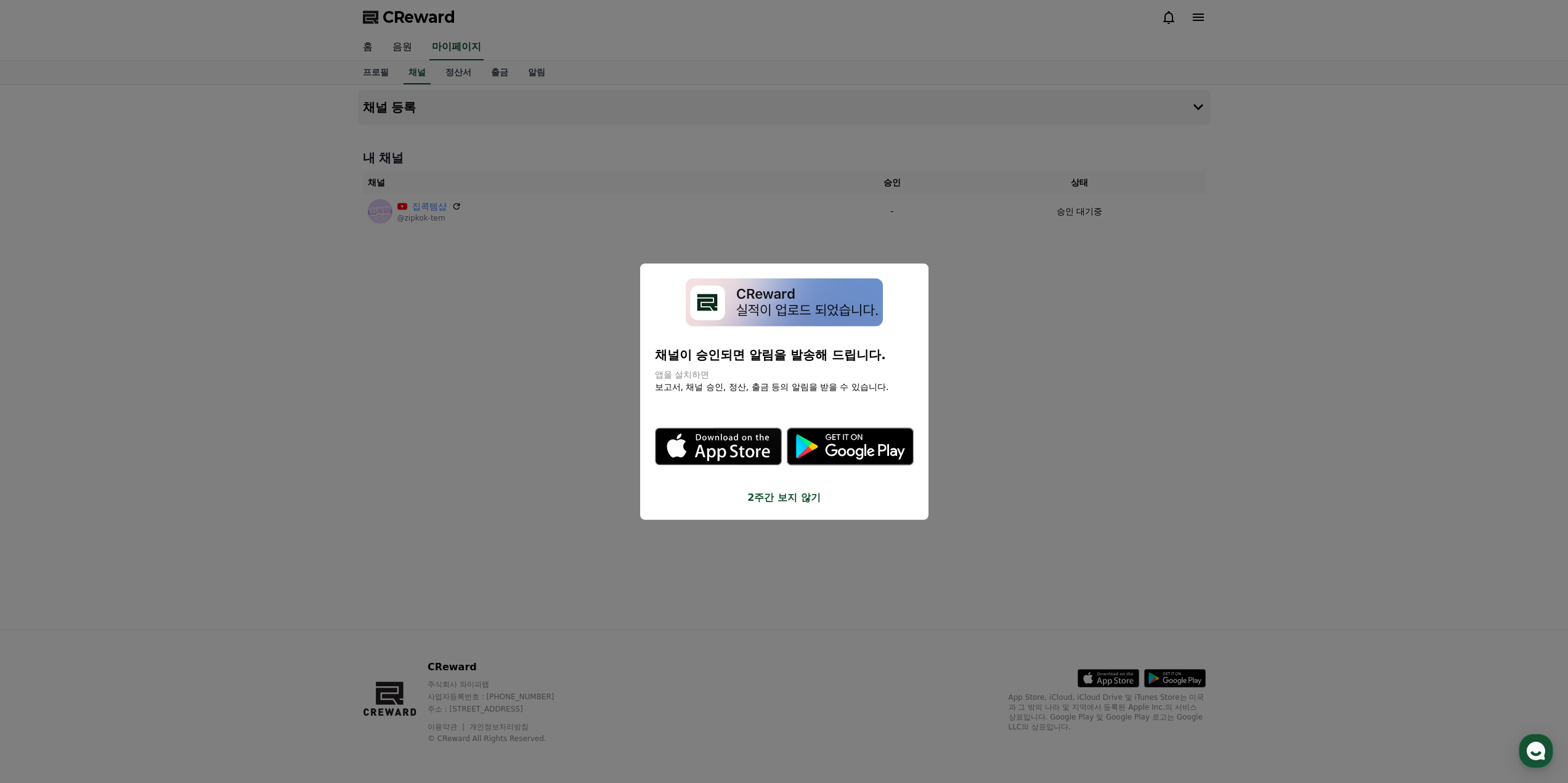
click at [800, 505] on button "2주간 보지 않기" at bounding box center [784, 498] width 258 height 15
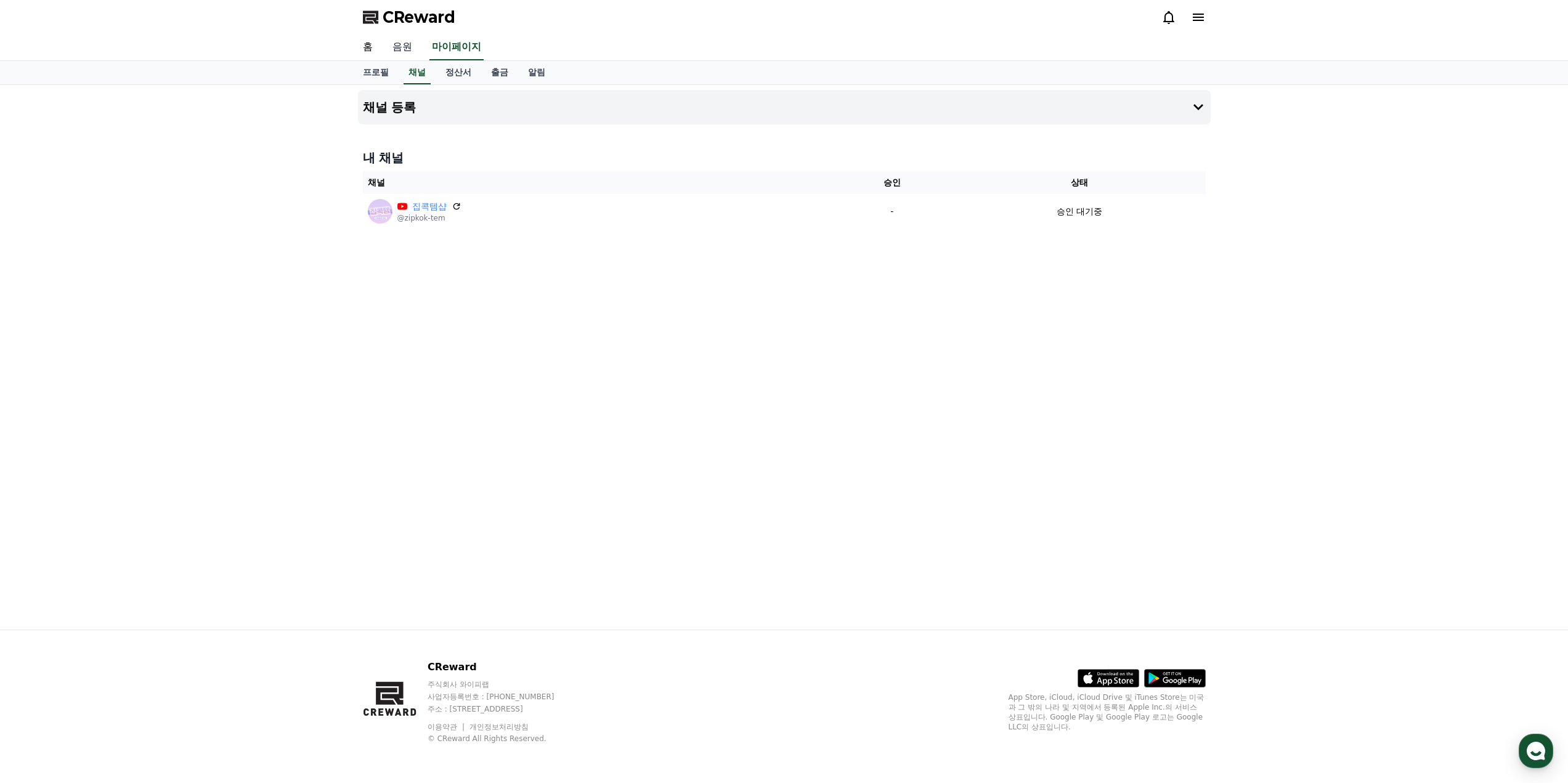
click at [387, 46] on link "음원" at bounding box center [402, 48] width 39 height 26
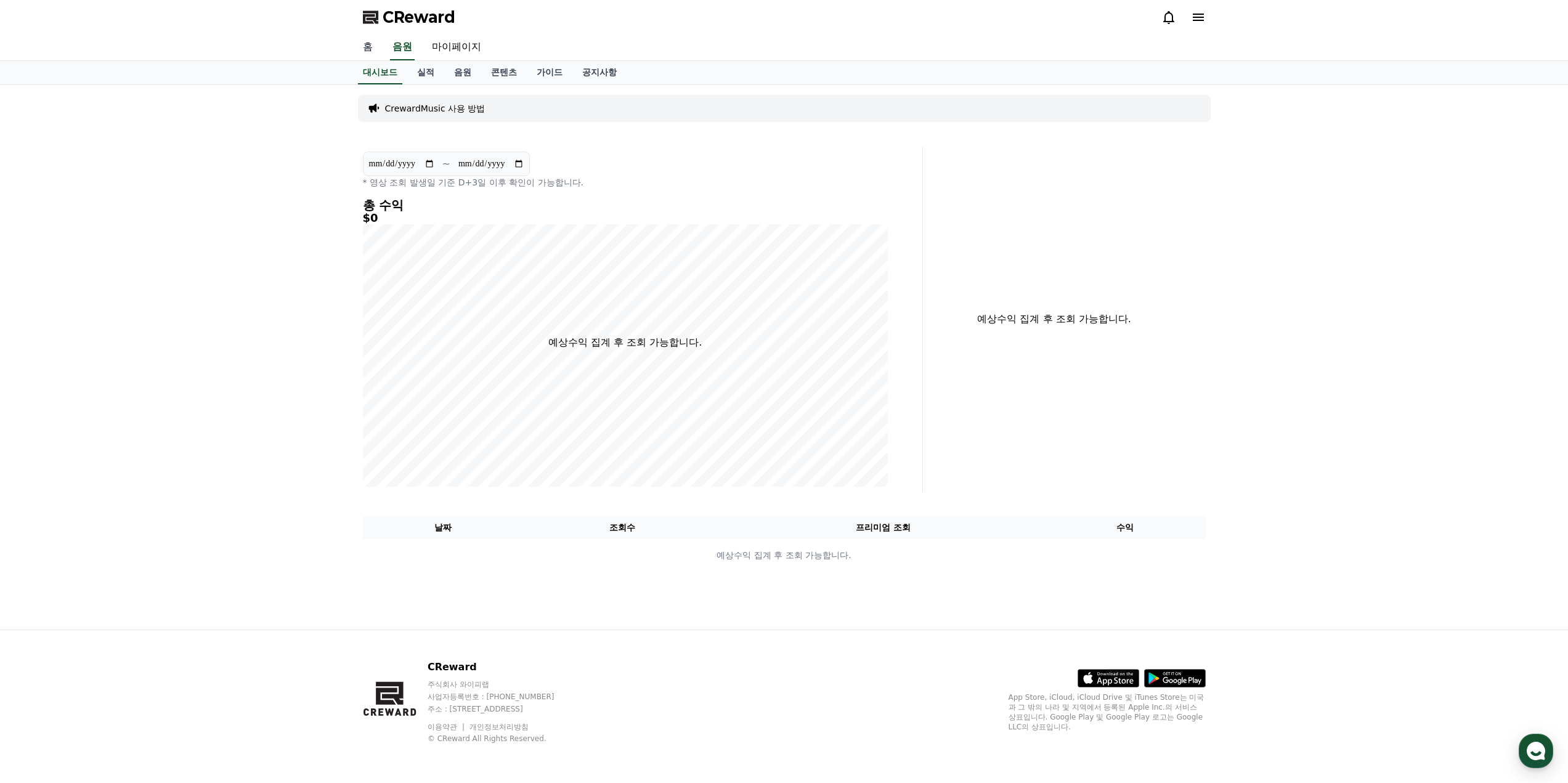
click at [363, 53] on link "홈" at bounding box center [367, 48] width 29 height 26
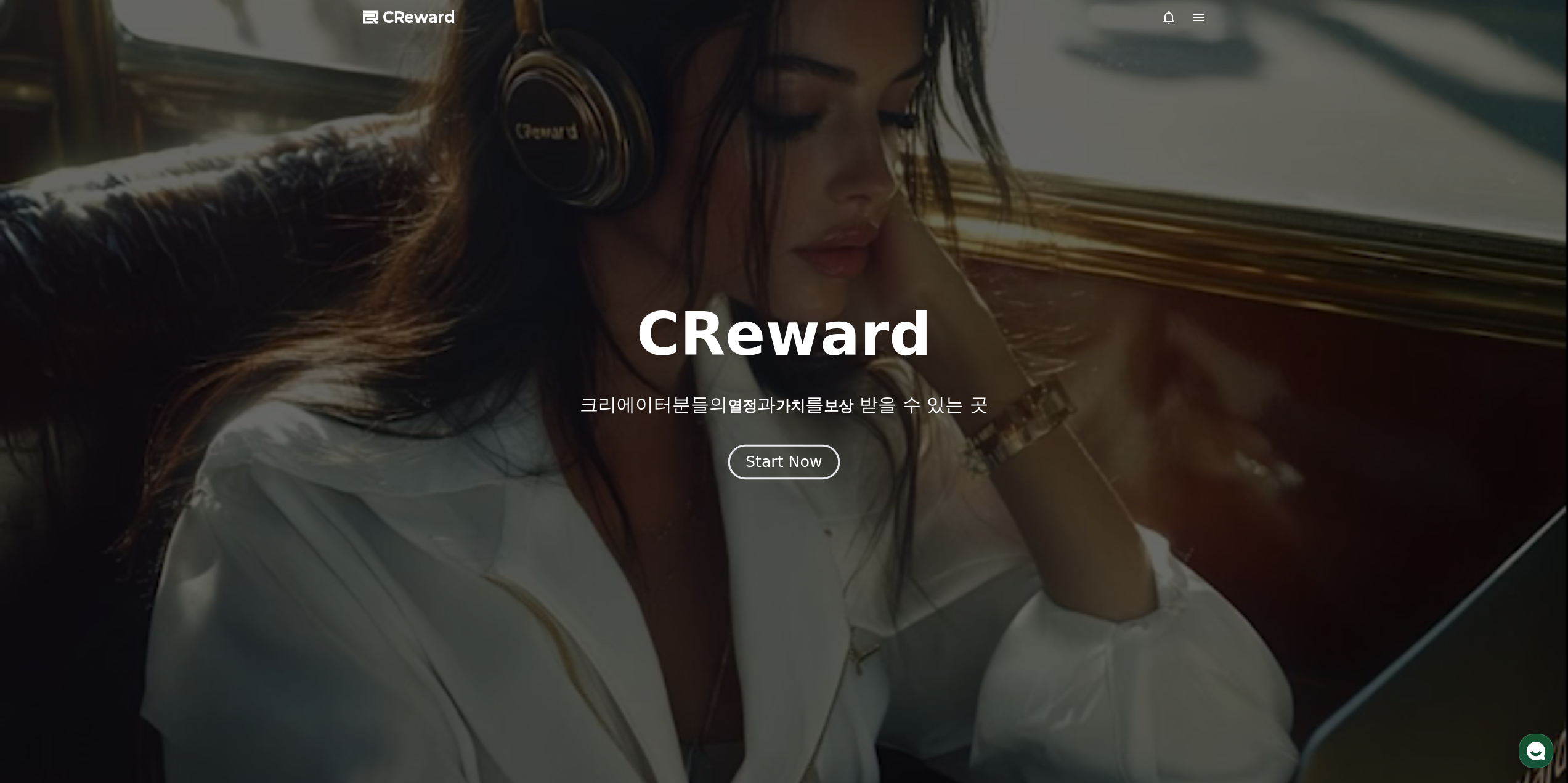
click at [809, 466] on div "Start Now" at bounding box center [783, 462] width 76 height 21
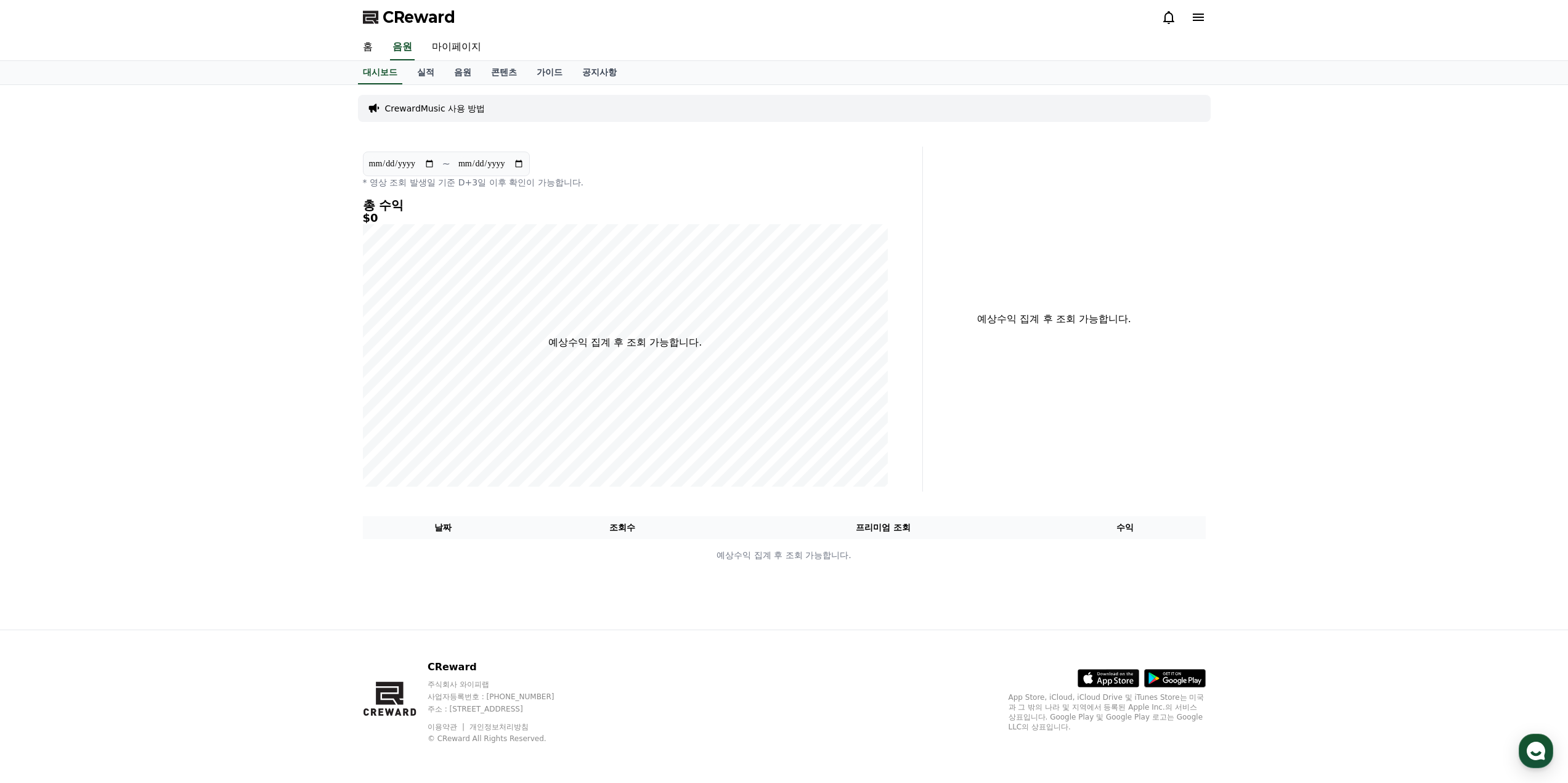
click at [1192, 11] on icon at bounding box center [1198, 17] width 15 height 15
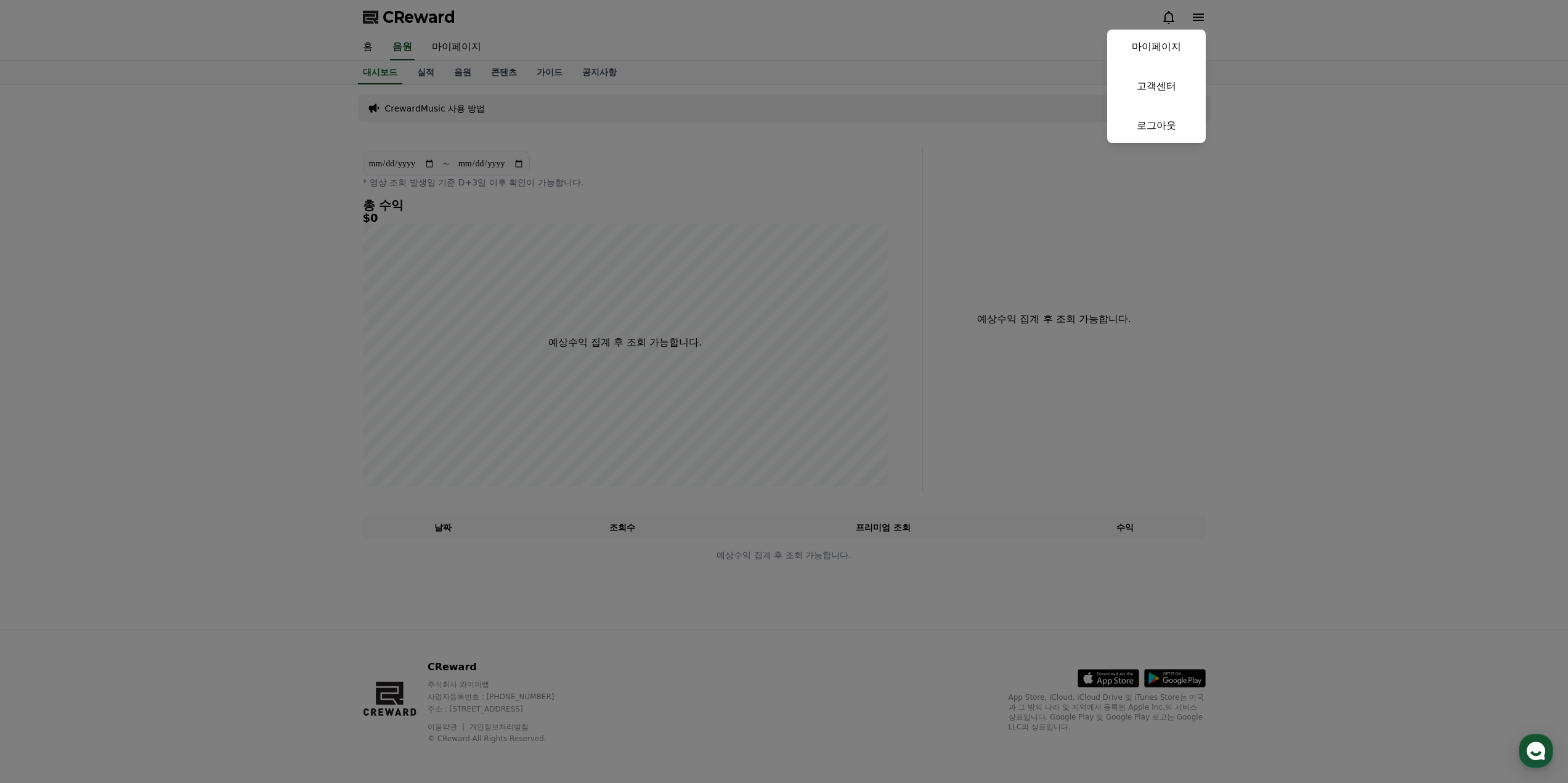
click at [789, 211] on button "close" at bounding box center [784, 391] width 1568 height 783
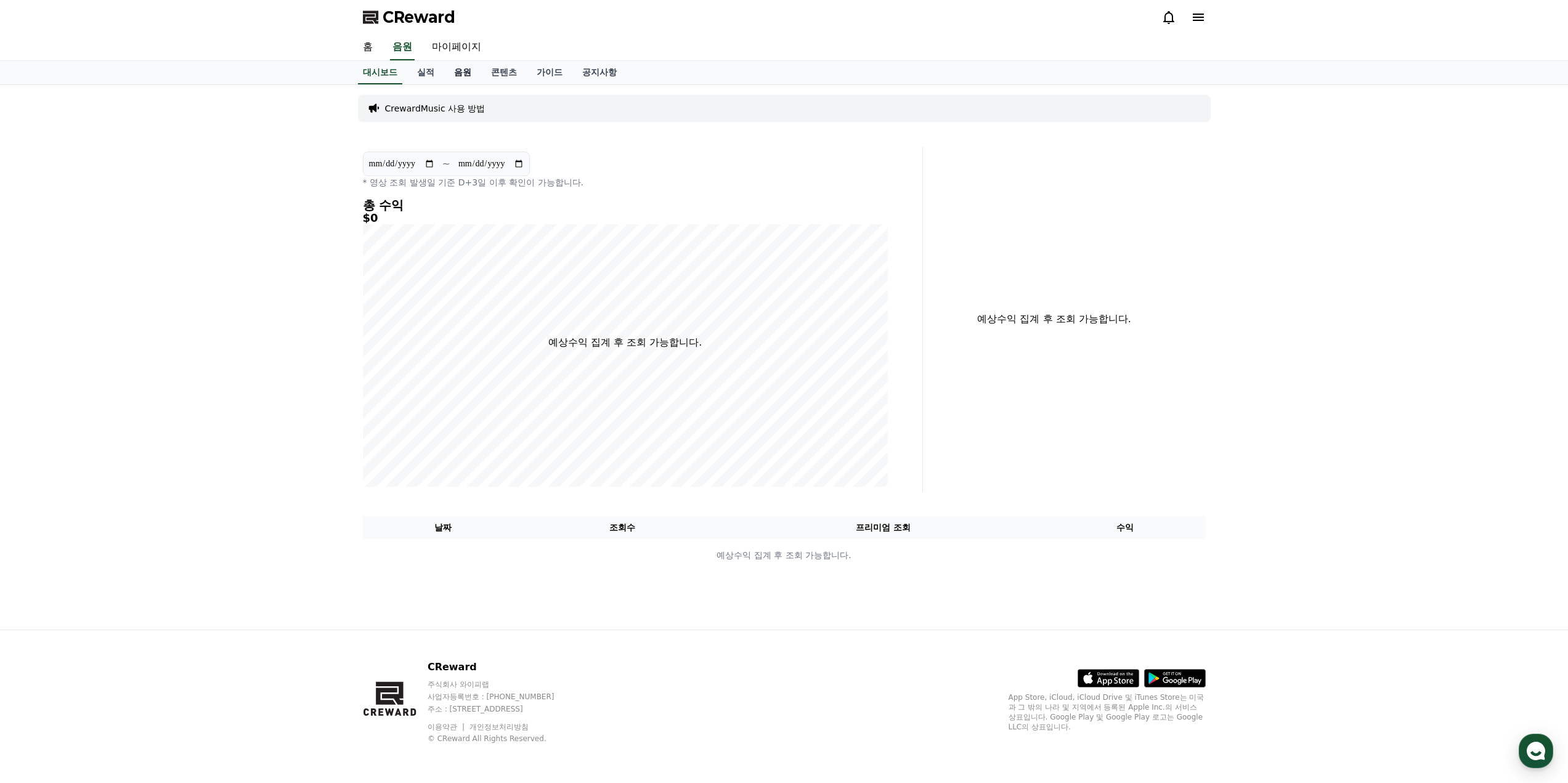
click at [452, 72] on link "음원" at bounding box center [462, 72] width 37 height 23
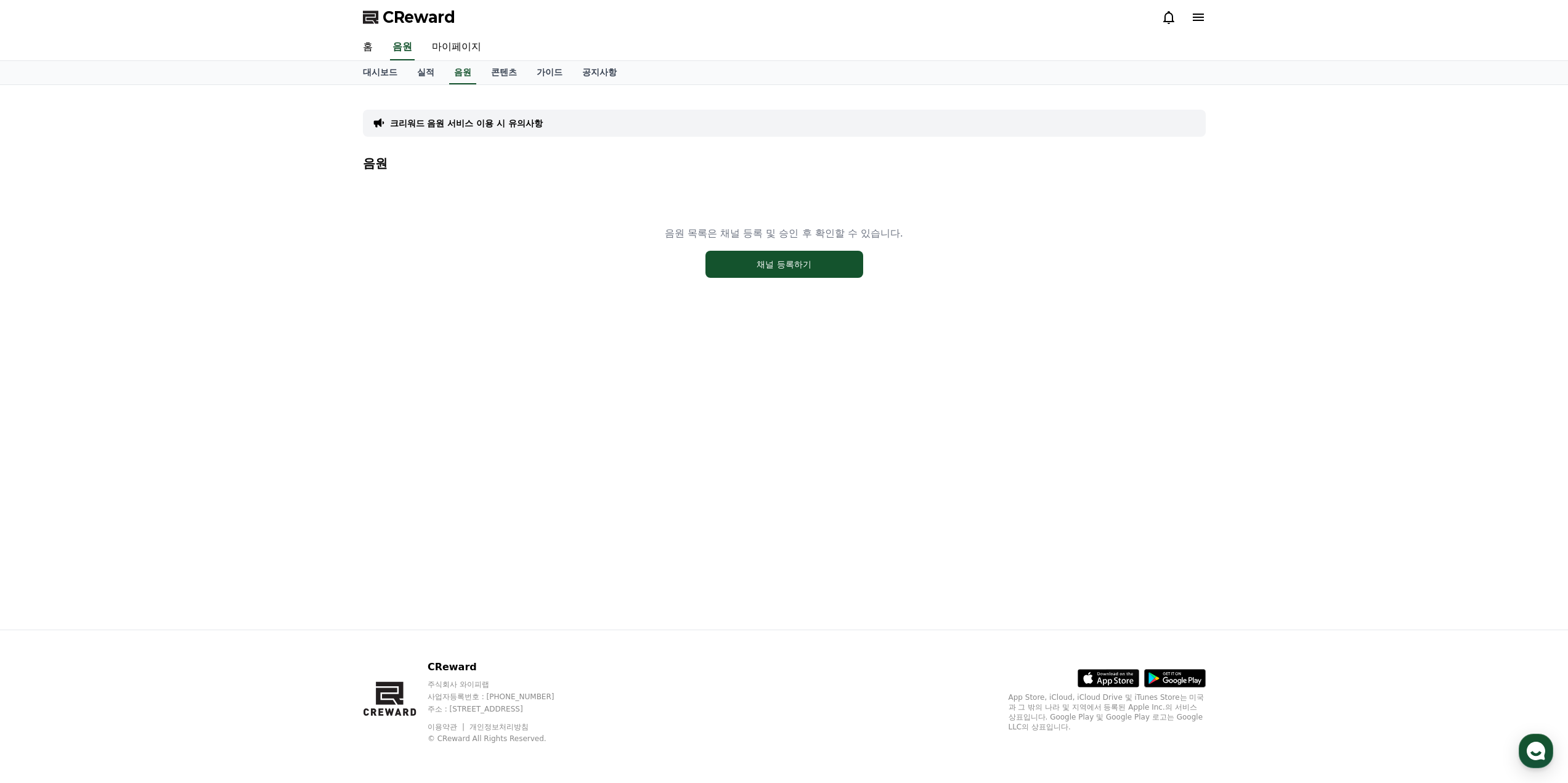
drag, startPoint x: 815, startPoint y: 1, endPoint x: 1058, endPoint y: 180, distance: 301.8
click at [1151, 244] on div "음원 목록은 채널 등록 및 승인 후 확인할 수 있습니다. 채널 등록하기" at bounding box center [784, 252] width 843 height 154
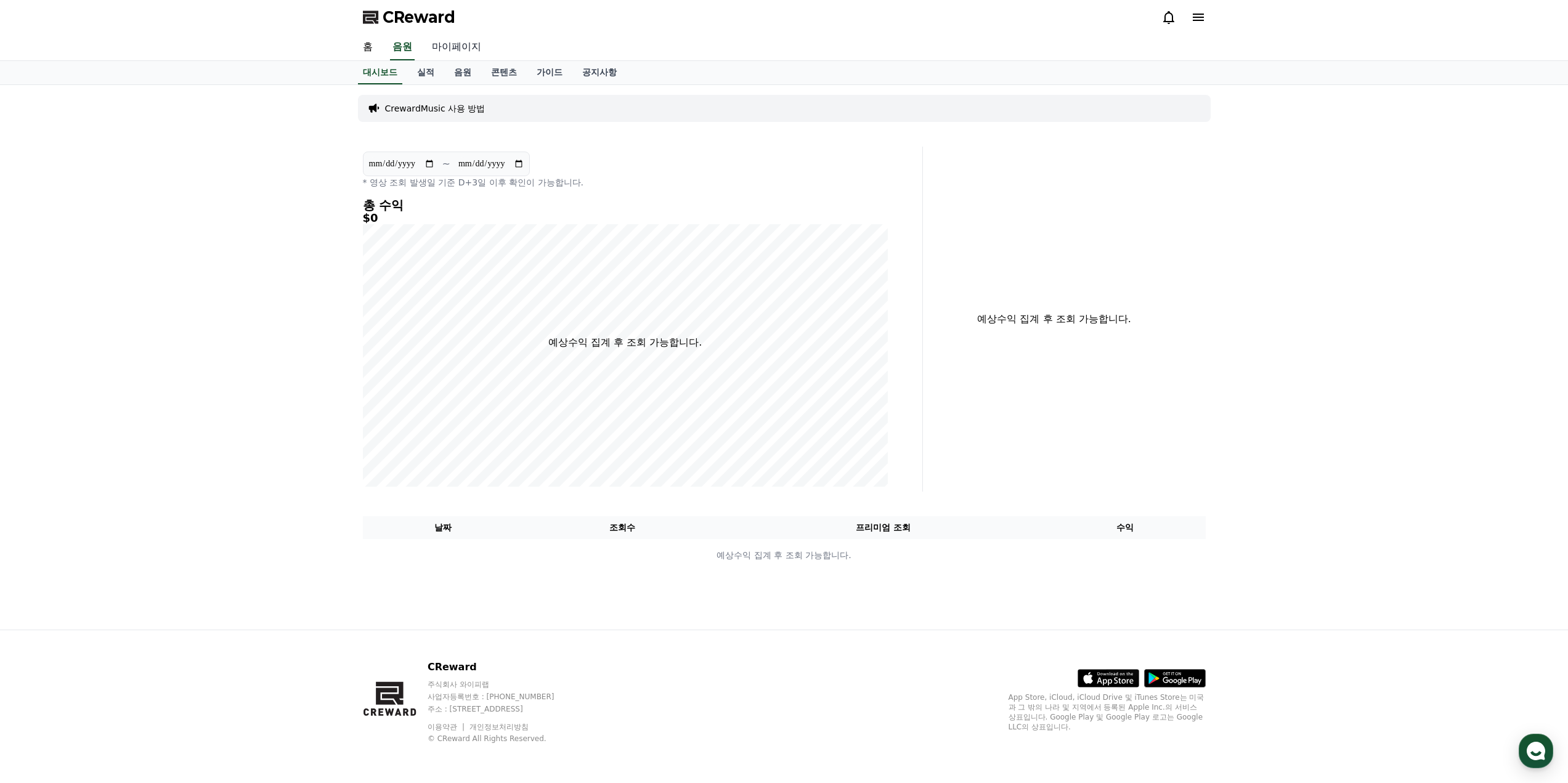
click at [454, 47] on link "마이페이지" at bounding box center [456, 48] width 69 height 26
select select "**********"
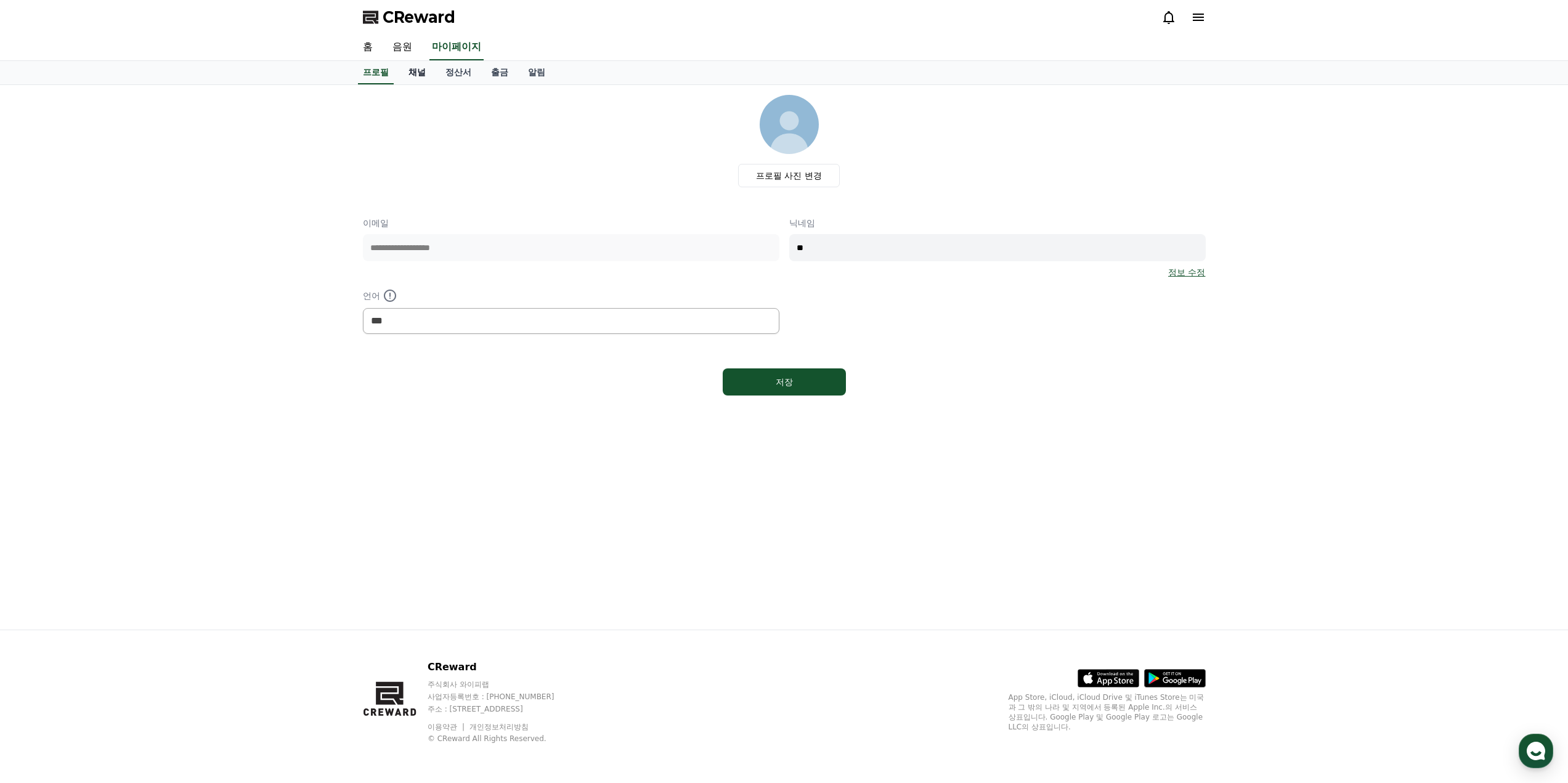
click at [423, 73] on link "채널" at bounding box center [416, 72] width 37 height 23
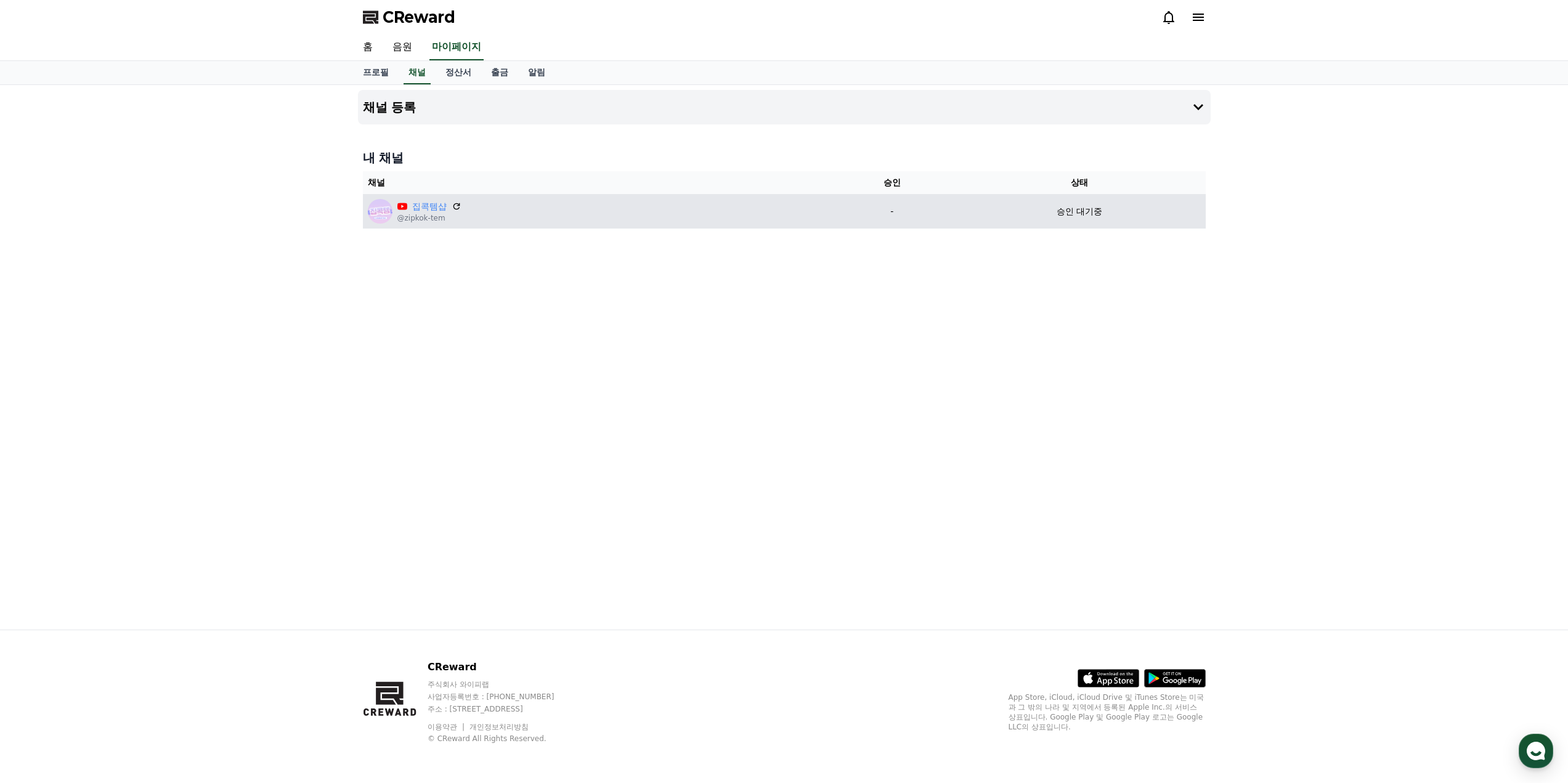
click at [981, 217] on div "승인 대기중" at bounding box center [1079, 211] width 242 height 13
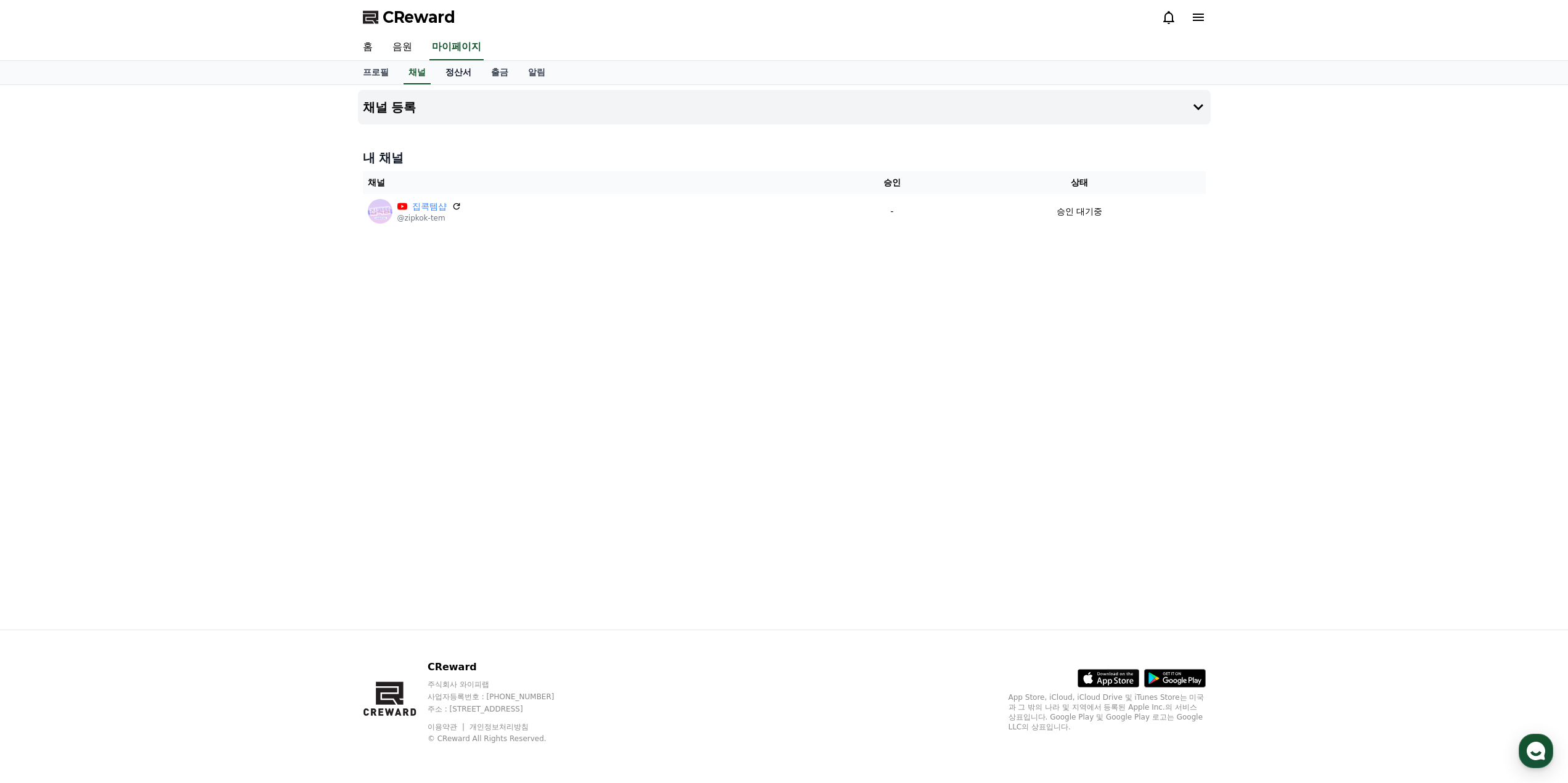
click at [449, 78] on link "정산서" at bounding box center [458, 72] width 46 height 23
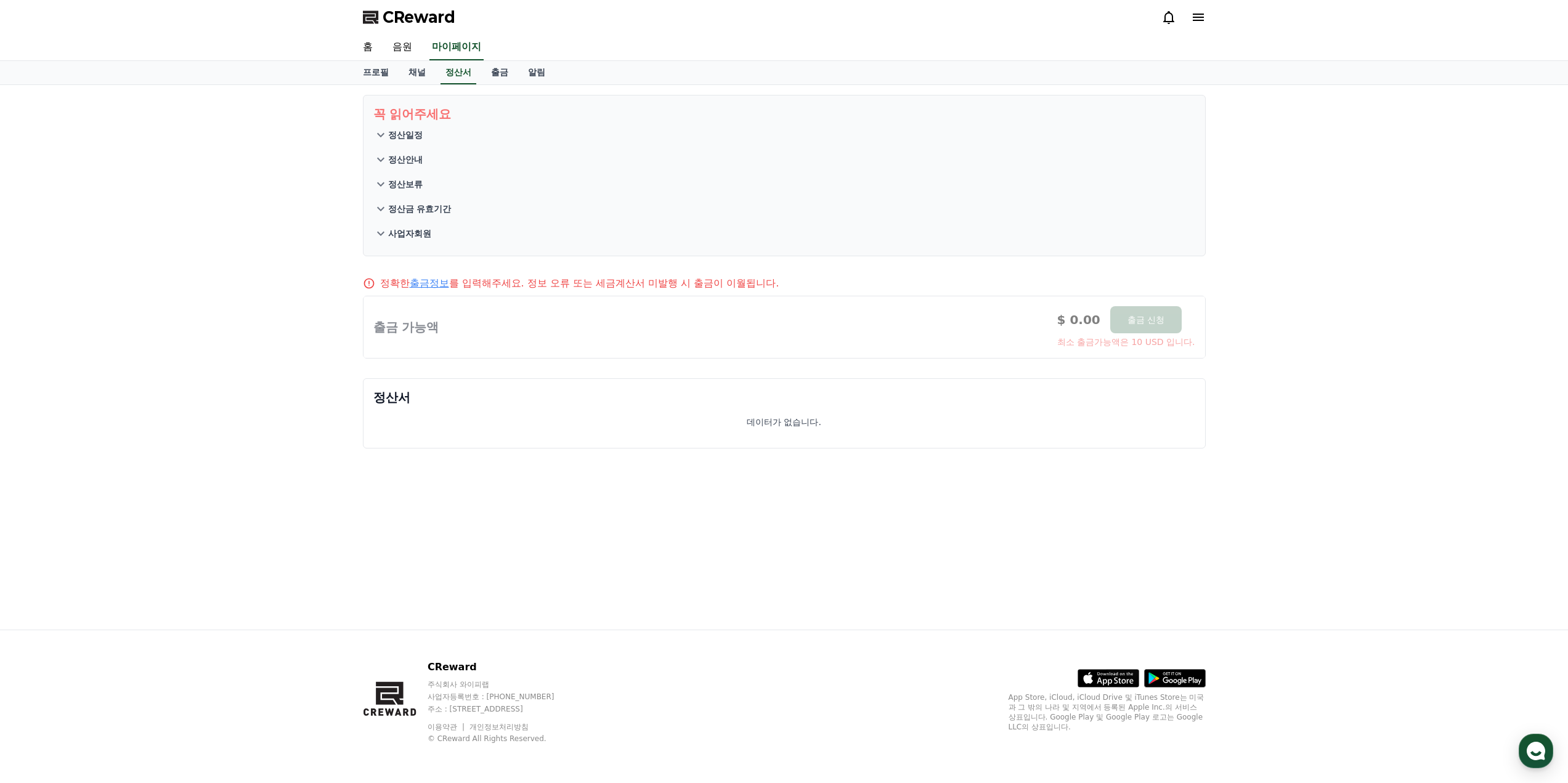
click at [397, 133] on p "정산일정" at bounding box center [405, 134] width 35 height 12
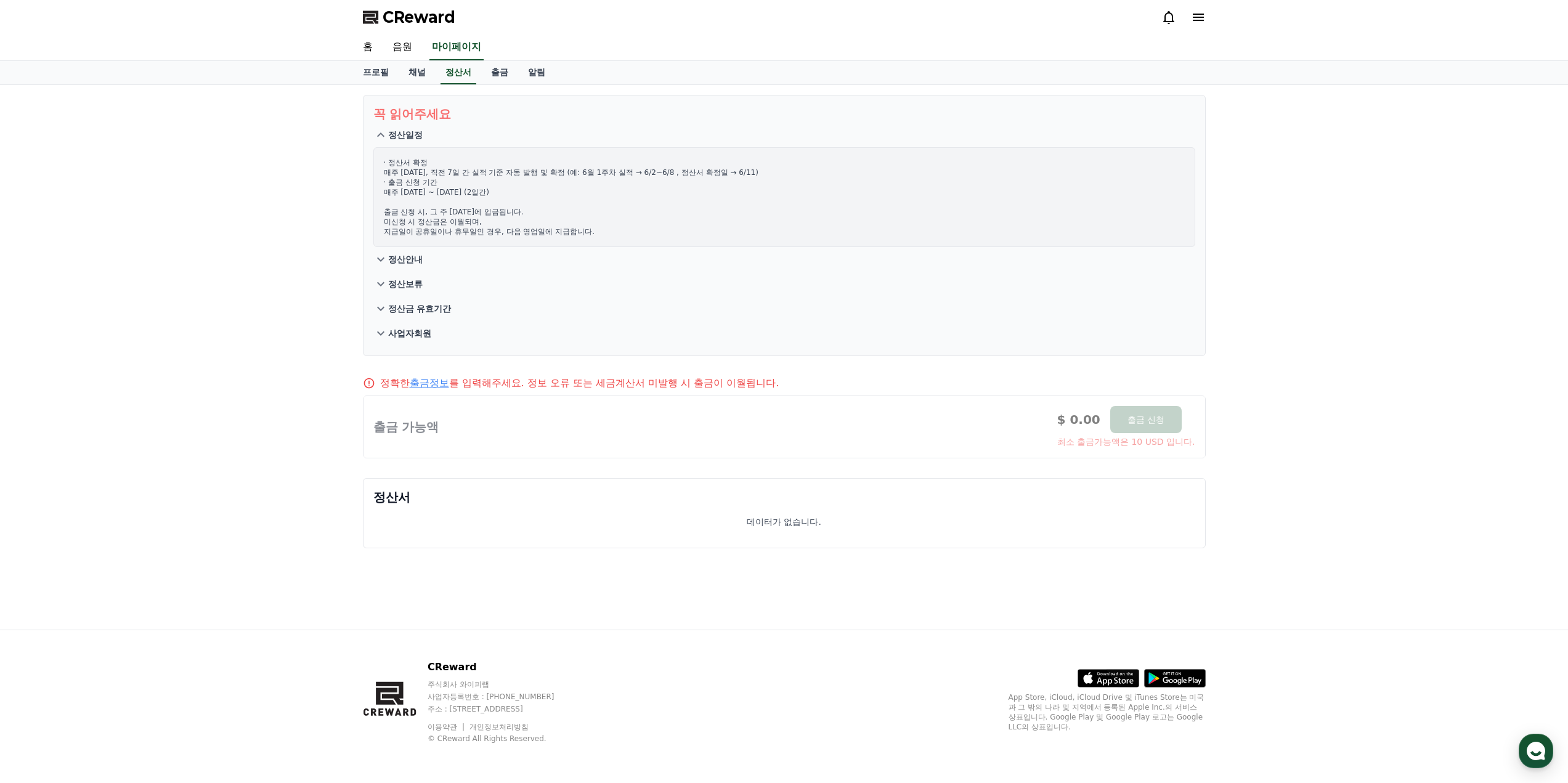
click at [397, 133] on p "정산일정" at bounding box center [405, 134] width 35 height 12
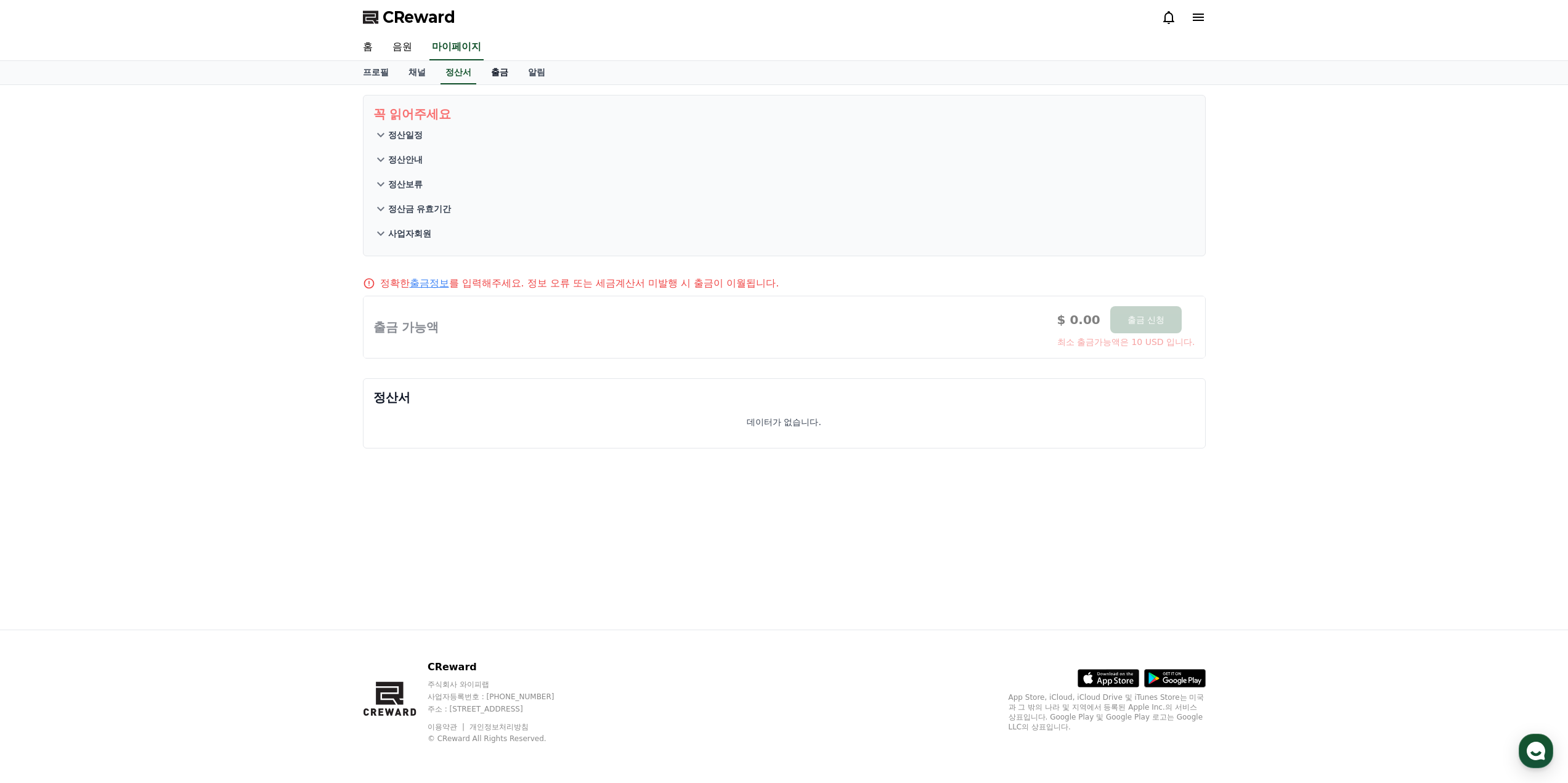
click at [512, 74] on link "출금" at bounding box center [499, 72] width 37 height 23
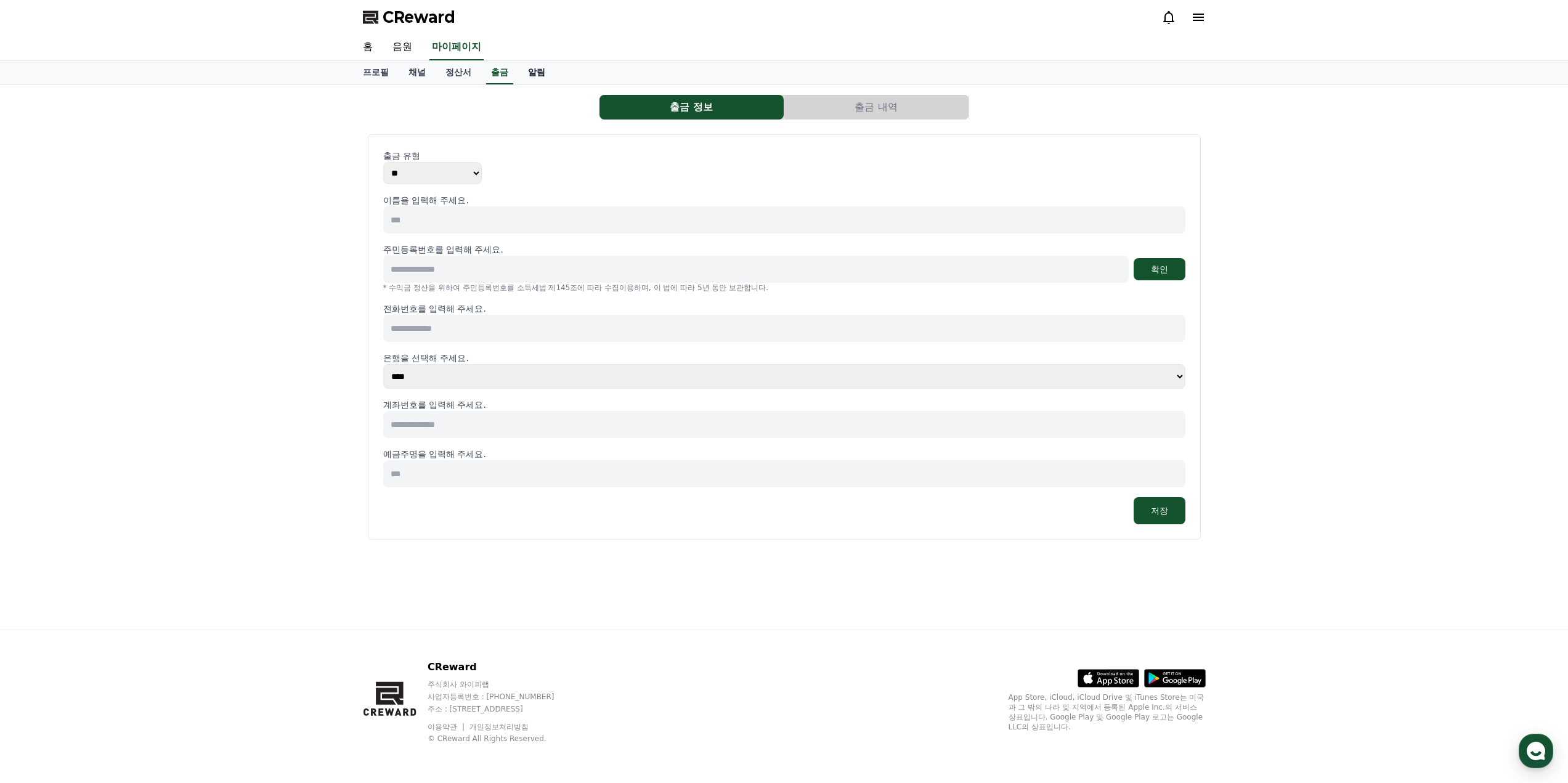
click at [545, 71] on link "알림" at bounding box center [536, 72] width 37 height 23
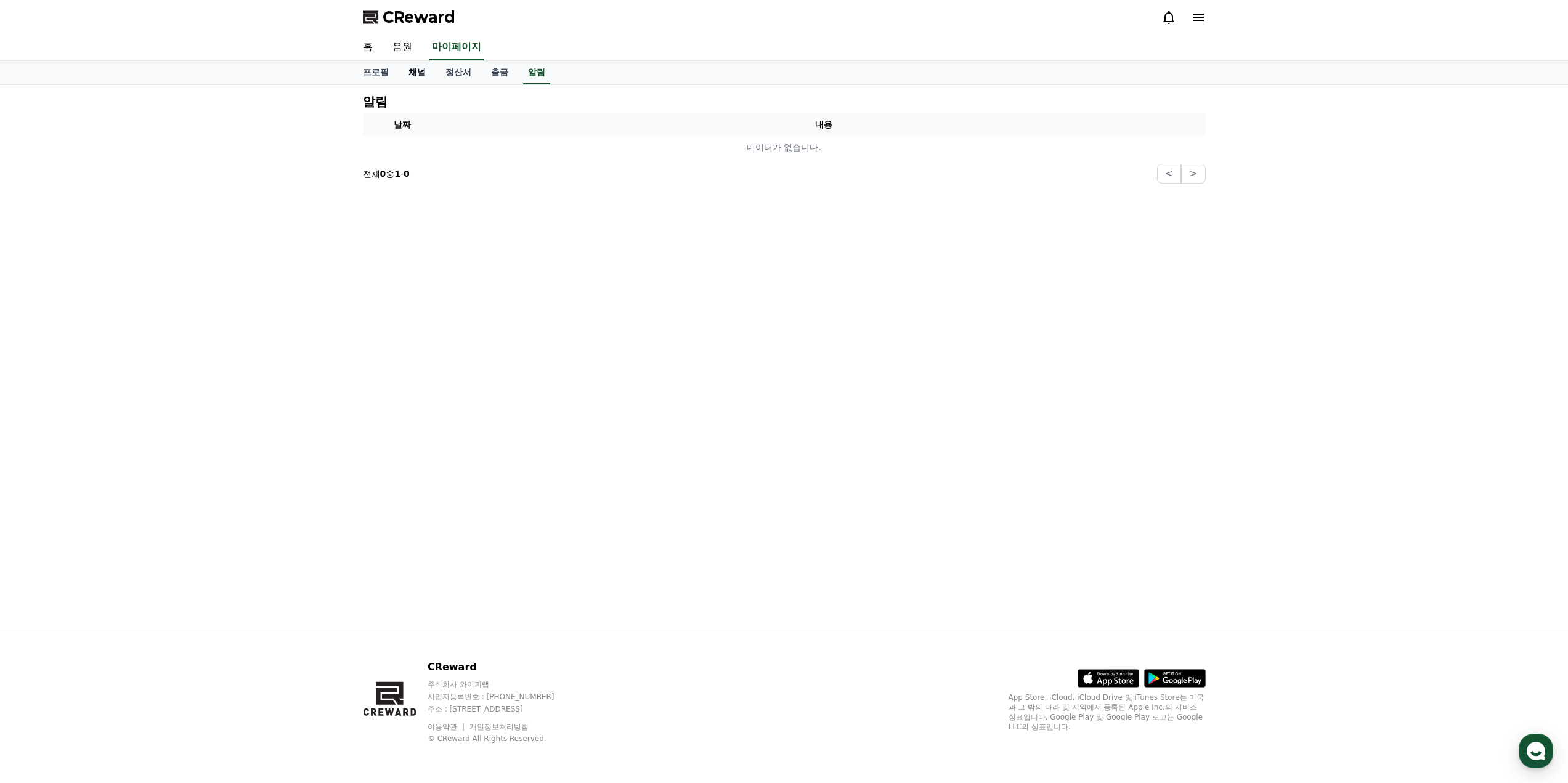
click at [419, 70] on link "채널" at bounding box center [416, 72] width 37 height 23
